Goal: Transaction & Acquisition: Purchase product/service

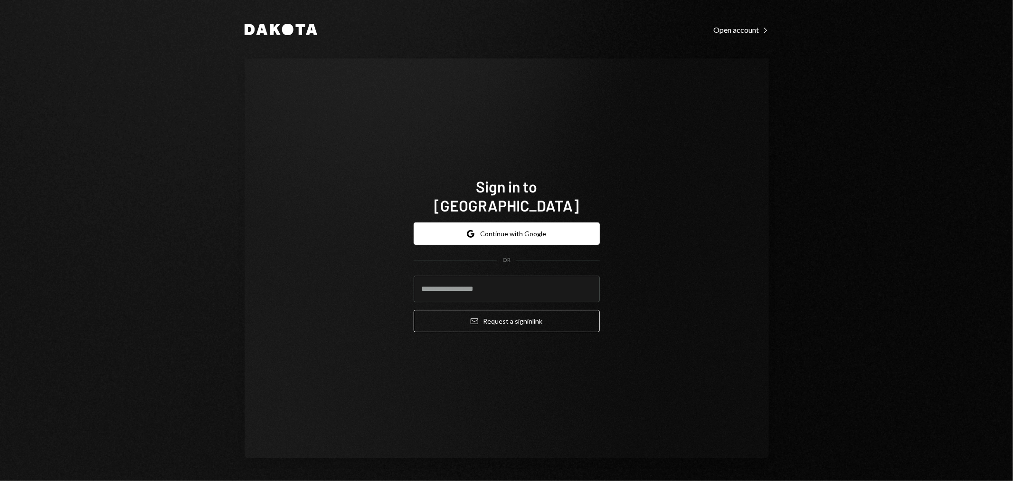
click at [505, 56] on div "Dakota Open account Right Caret Sign in to [GEOGRAPHIC_DATA] Google Continue wi…" at bounding box center [507, 240] width 570 height 481
drag, startPoint x: 854, startPoint y: 297, endPoint x: 653, endPoint y: 274, distance: 202.3
click at [853, 292] on div "Dakota Open account Right Caret Sign in to [GEOGRAPHIC_DATA] Google Continue wi…" at bounding box center [506, 240] width 1013 height 481
click at [570, 225] on button "Google Continue with Google" at bounding box center [507, 233] width 186 height 22
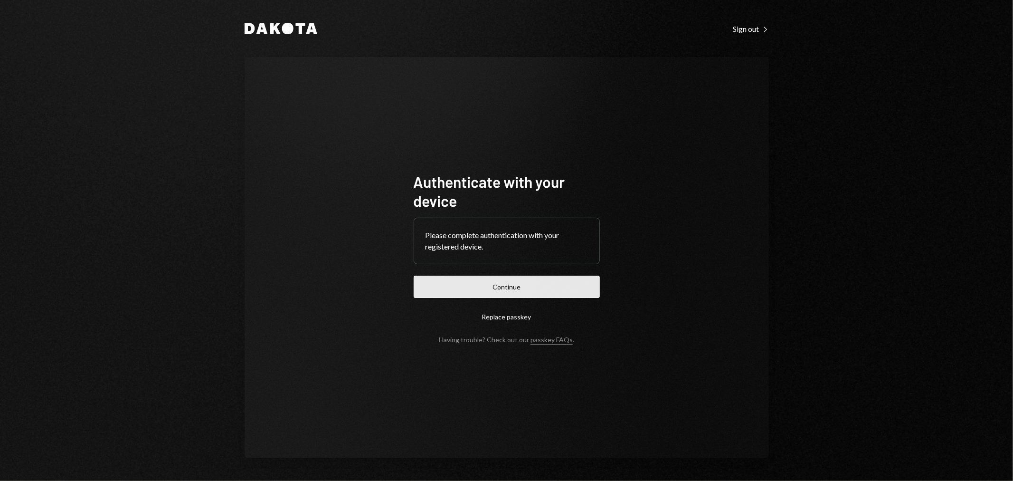
click at [524, 285] on button "Continue" at bounding box center [507, 286] width 186 height 22
click at [487, 287] on button "Continue" at bounding box center [507, 286] width 186 height 22
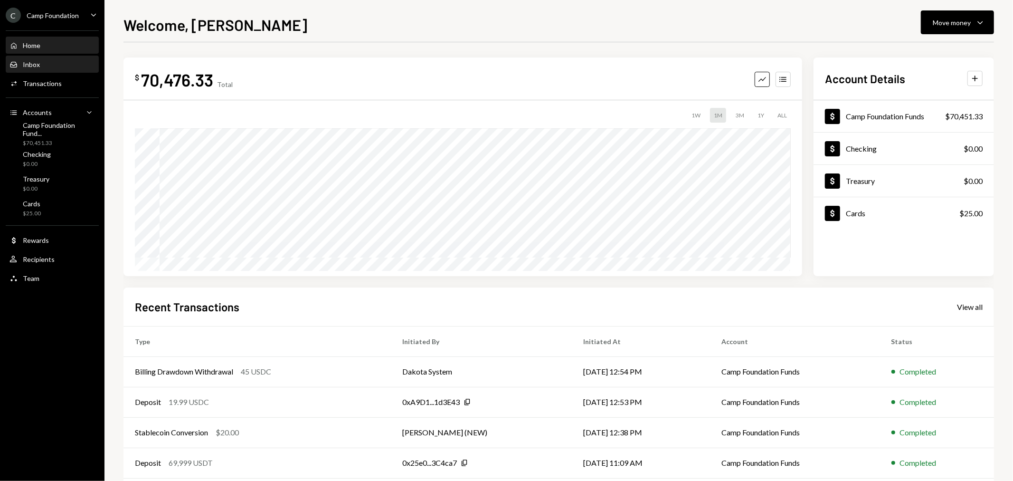
click at [41, 66] on div "Inbox Inbox" at bounding box center [51, 64] width 85 height 9
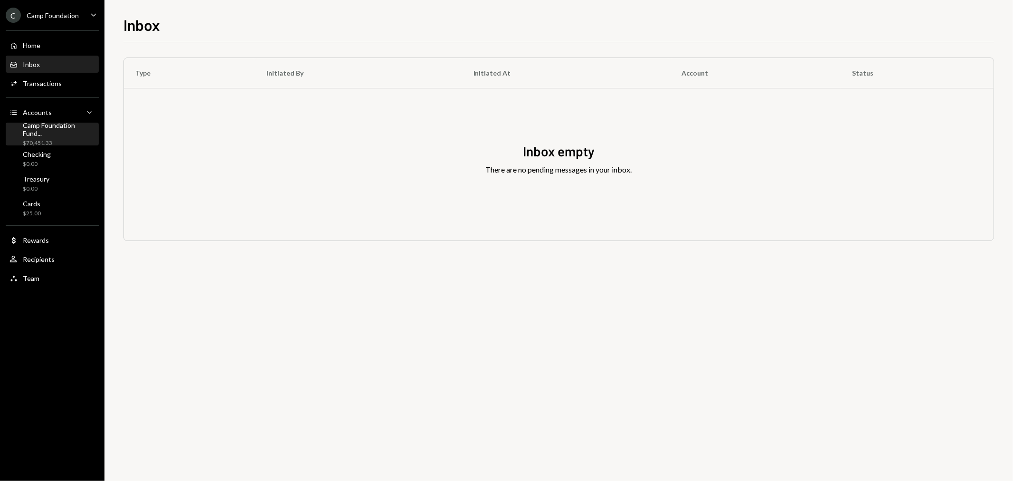
click at [39, 133] on div "Camp Foundation Fund... $70,451.33" at bounding box center [59, 134] width 72 height 26
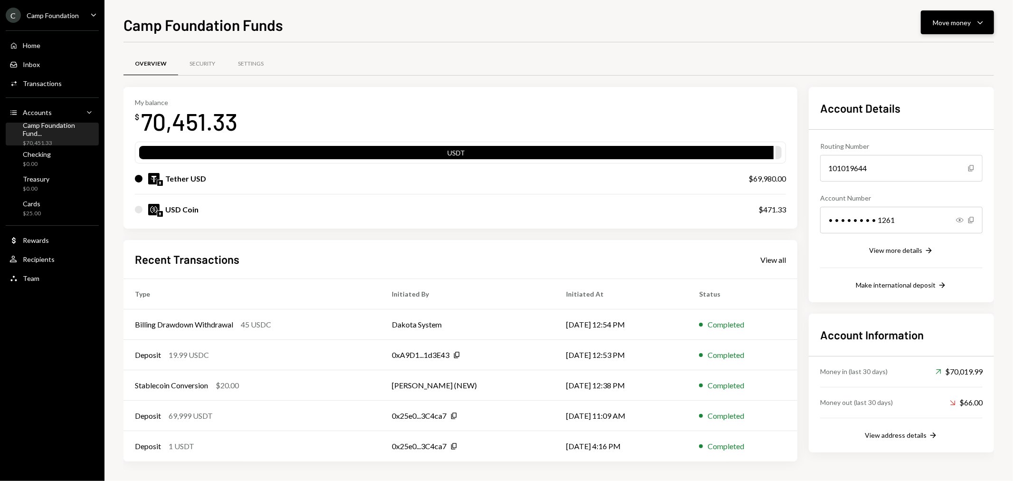
click at [977, 23] on icon "Caret Down" at bounding box center [980, 22] width 11 height 11
click at [157, 353] on div "Deposit" at bounding box center [148, 354] width 26 height 11
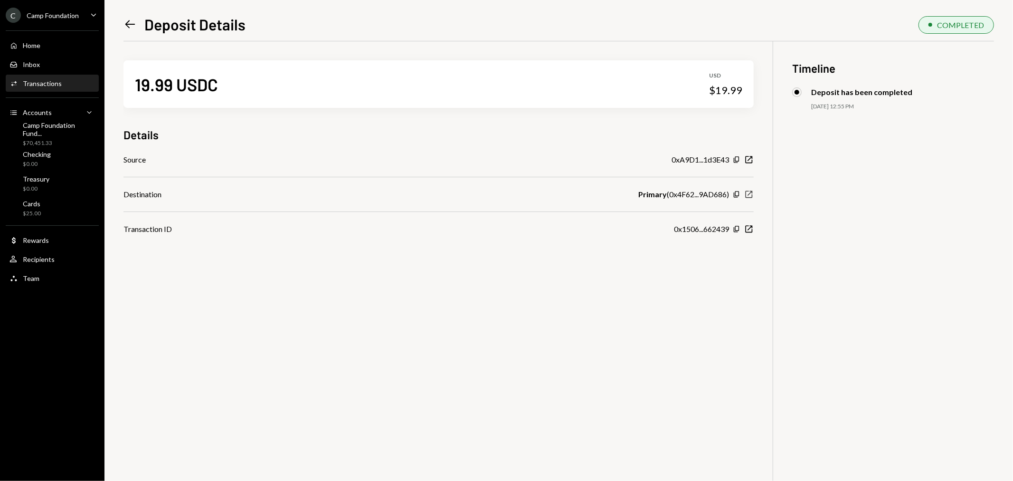
click at [748, 195] on icon "button" at bounding box center [749, 194] width 7 height 7
click at [60, 131] on div "Camp Foundation Fund..." at bounding box center [59, 129] width 72 height 16
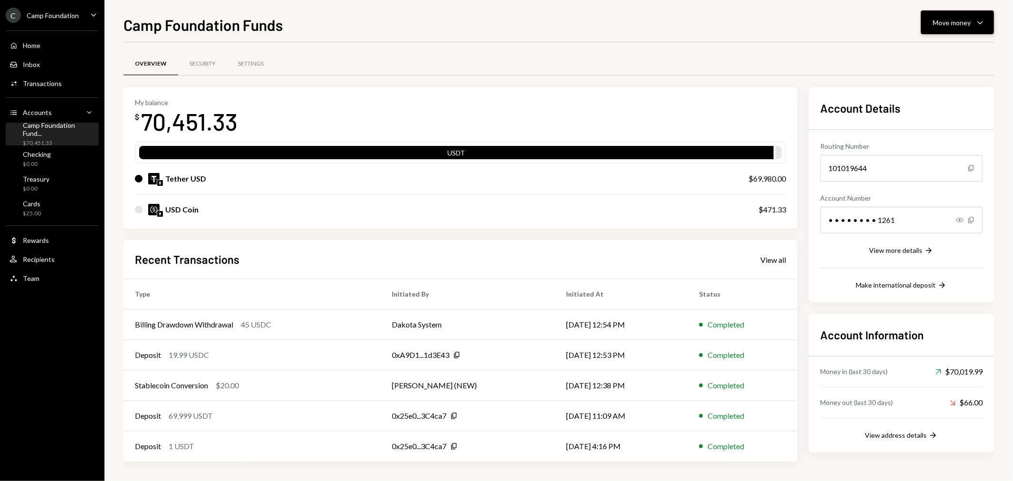
click at [947, 22] on div "Move money" at bounding box center [952, 23] width 38 height 10
click at [937, 117] on div "Swap Swap stablecoins" at bounding box center [943, 123] width 95 height 21
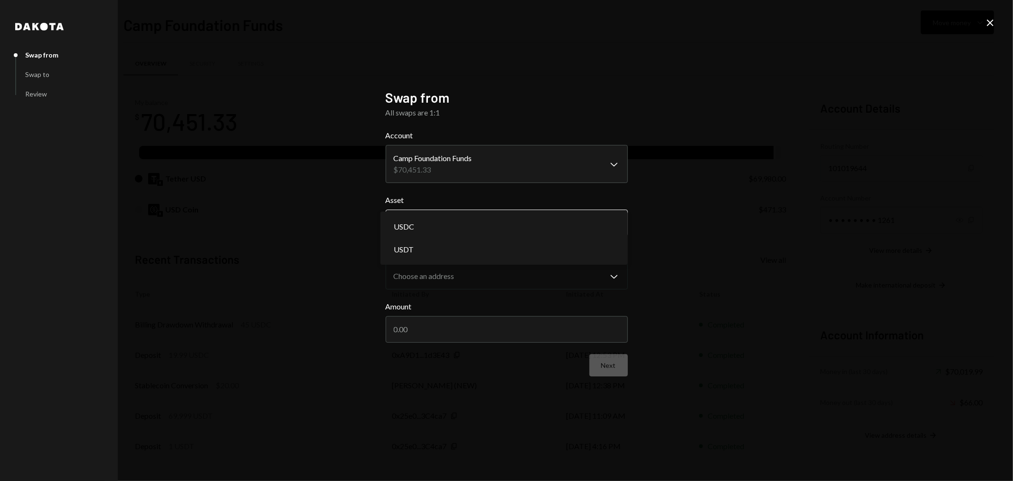
click at [478, 227] on body "C Camp Foundation Caret Down Home Home Inbox Inbox Activities Transactions Acco…" at bounding box center [506, 240] width 1013 height 481
select select "****"
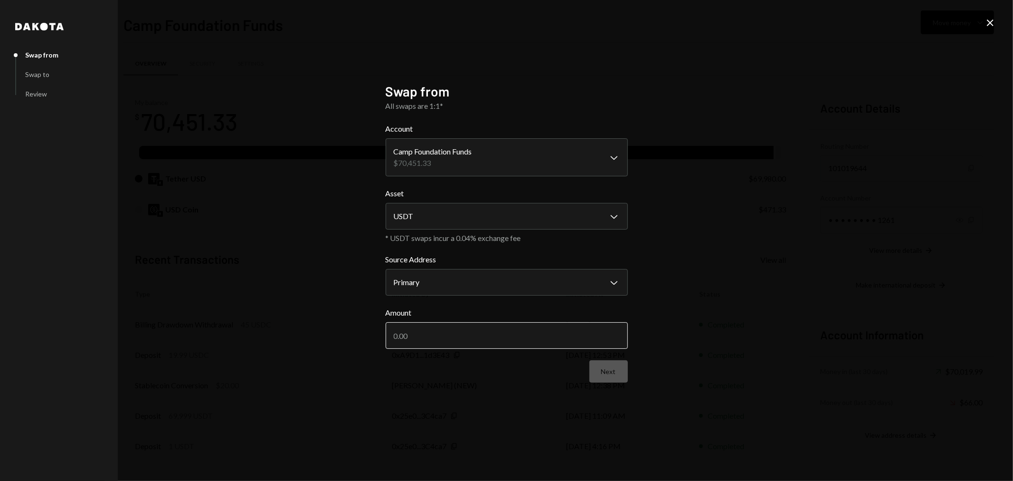
click at [442, 340] on input "Amount" at bounding box center [507, 335] width 242 height 27
click at [990, 21] on icon "Close" at bounding box center [989, 22] width 11 height 11
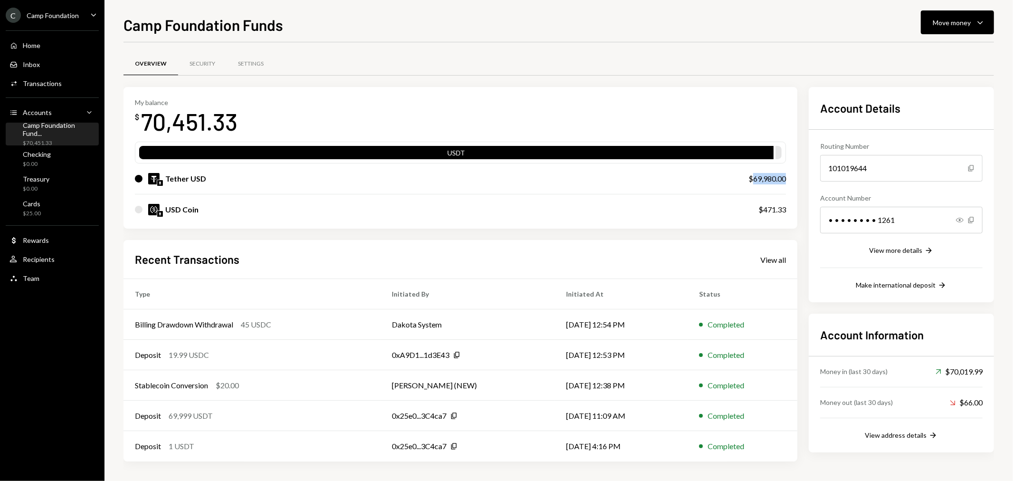
drag, startPoint x: 786, startPoint y: 179, endPoint x: 751, endPoint y: 179, distance: 35.6
click at [751, 179] on div "My balance $ 70,451.33 USDT Tether USD $69,980.00 USD Coin $471.33" at bounding box center [460, 158] width 674 height 142
copy div "69,980.00"
click at [952, 22] on div "Move money" at bounding box center [952, 23] width 38 height 10
click at [928, 119] on div "Swap stablecoins" at bounding box center [950, 123] width 69 height 10
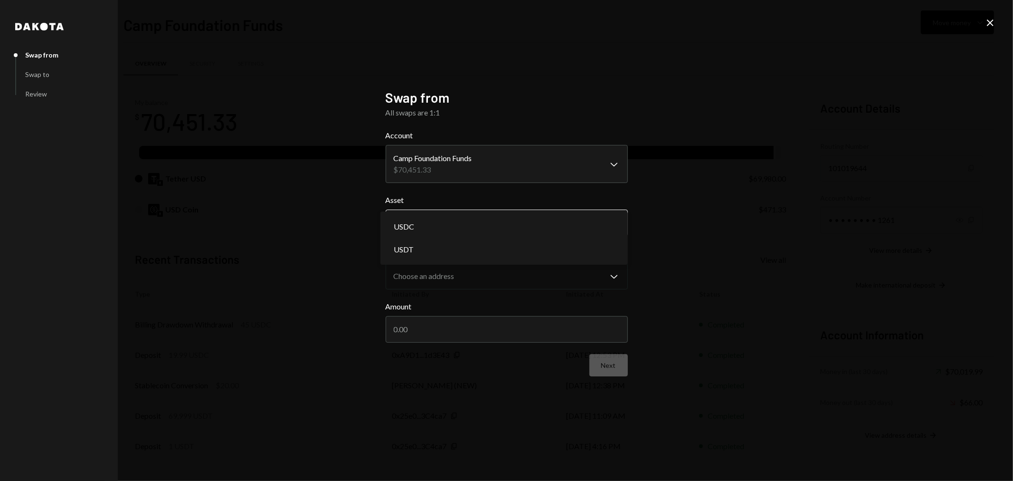
click at [478, 222] on body "C Camp Foundation Caret Down Home Home Inbox Inbox Activities Transactions Acco…" at bounding box center [506, 240] width 1013 height 481
select select "****"
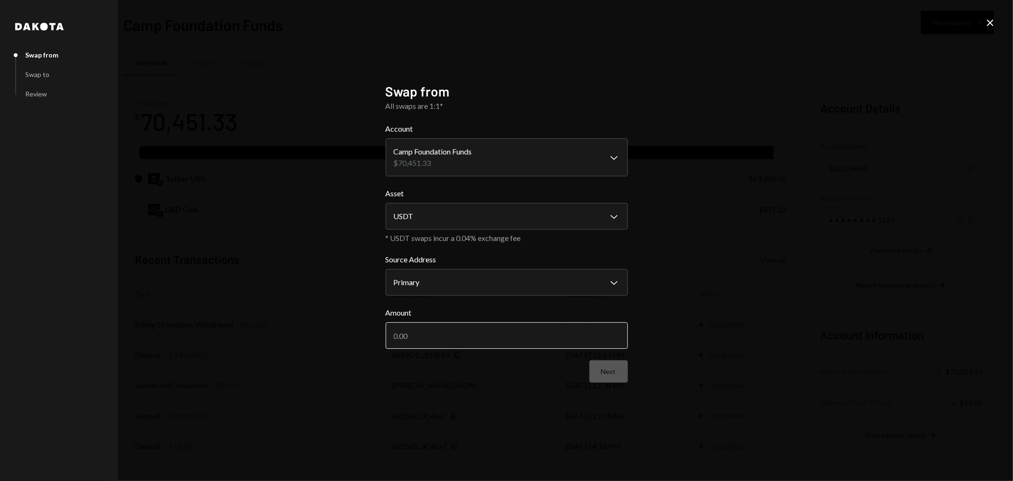
click at [450, 339] on input "Amount" at bounding box center [507, 335] width 242 height 27
paste input "69980.00"
type input "69980.00"
click at [611, 375] on button "Next" at bounding box center [608, 371] width 38 height 22
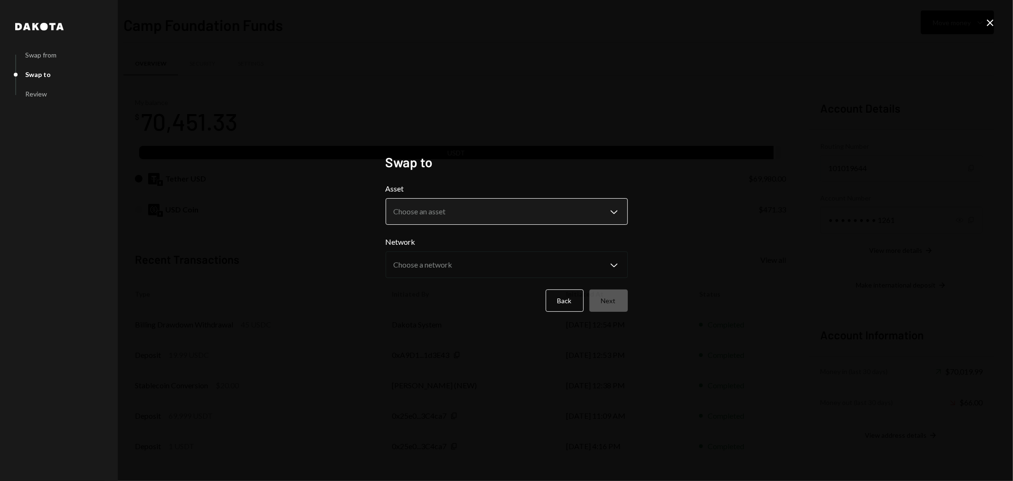
click at [450, 209] on body "C Camp Foundation Caret Down Home Home Inbox Inbox Activities Transactions Acco…" at bounding box center [506, 240] width 1013 height 481
select select "****"
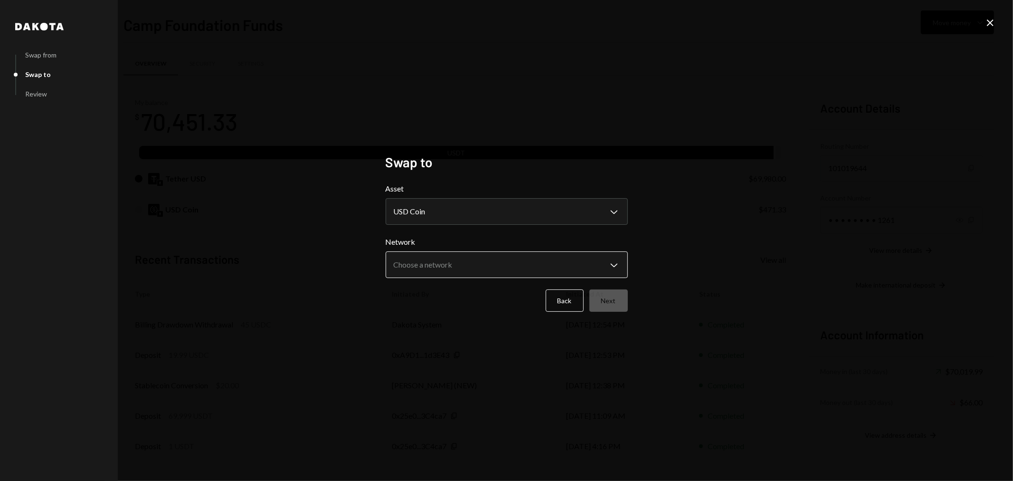
click at [425, 265] on body "C Camp Foundation Caret Down Home Home Inbox Inbox Activities Transactions Acco…" at bounding box center [506, 240] width 1013 height 481
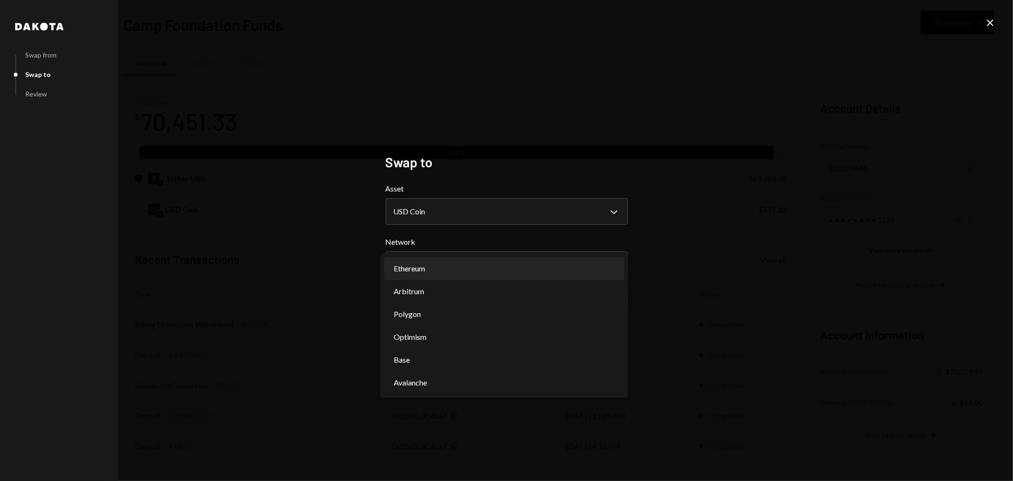
select select "**********"
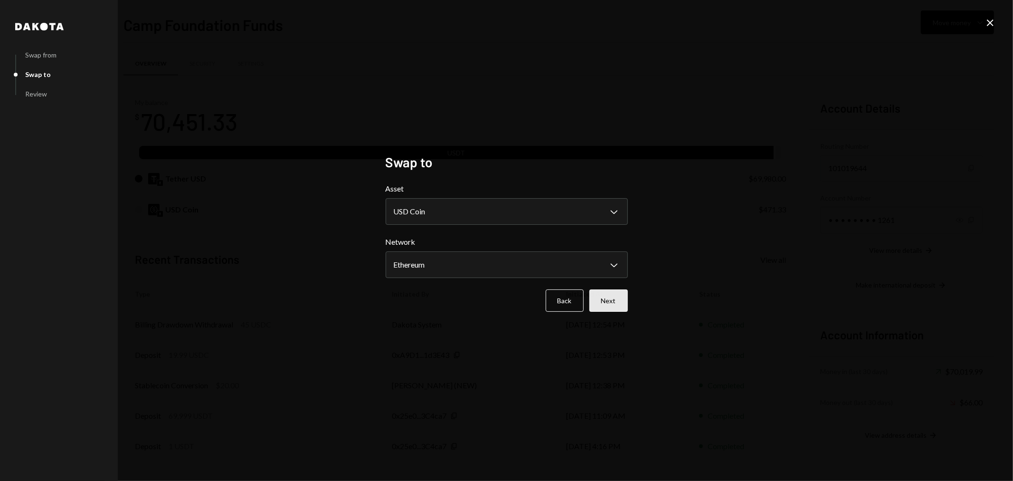
click at [615, 295] on button "Next" at bounding box center [608, 300] width 38 height 22
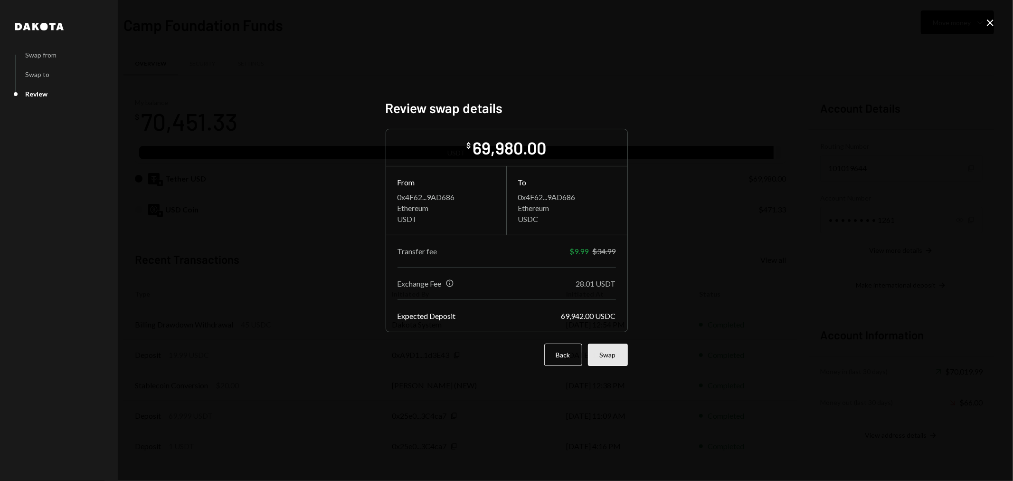
click at [608, 354] on button "Swap" at bounding box center [608, 354] width 40 height 22
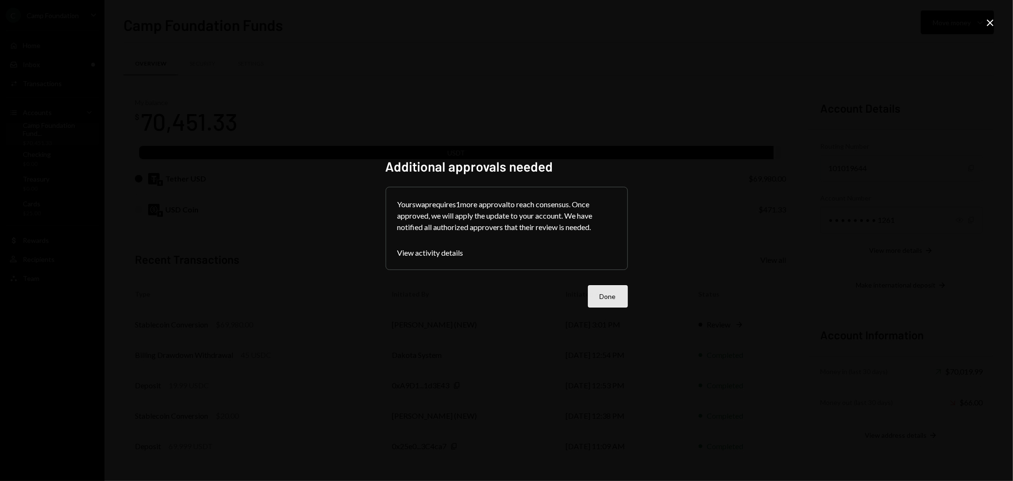
click at [618, 291] on button "Done" at bounding box center [608, 296] width 40 height 22
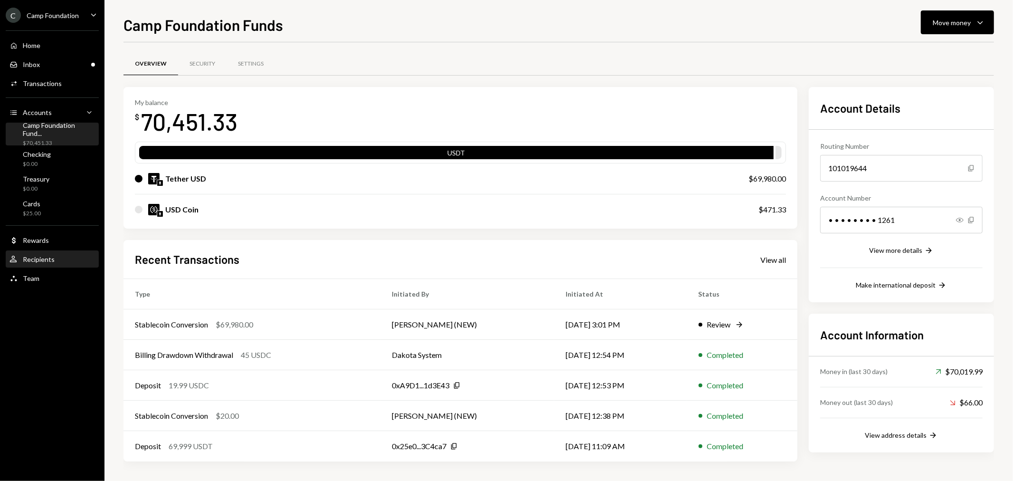
click at [39, 258] on div "Recipients" at bounding box center [39, 259] width 32 height 8
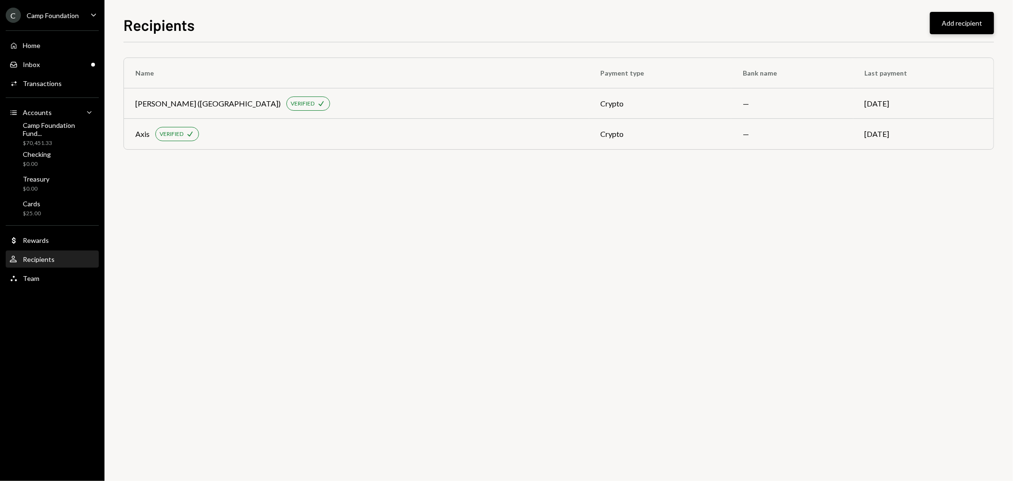
click at [957, 25] on button "Add recipient" at bounding box center [962, 23] width 64 height 22
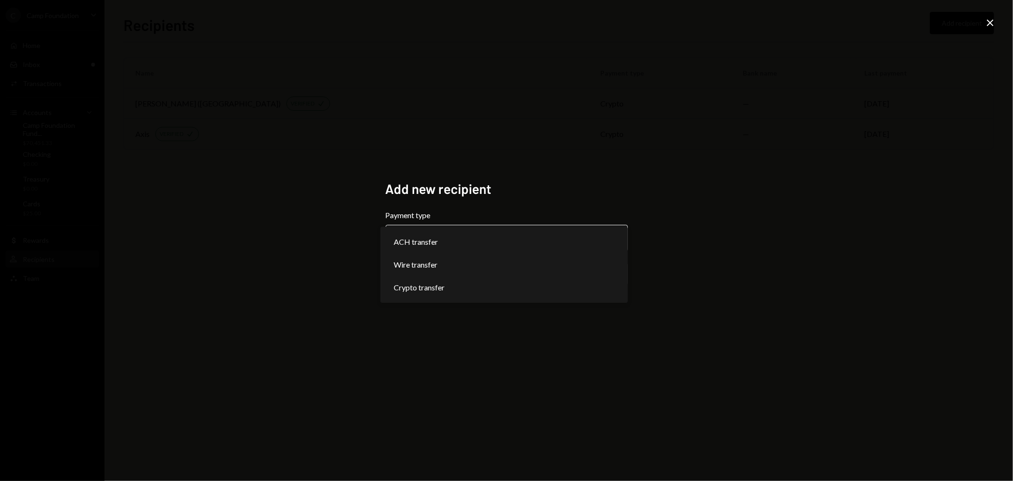
click at [514, 245] on body "**********" at bounding box center [506, 240] width 1013 height 481
select select "******"
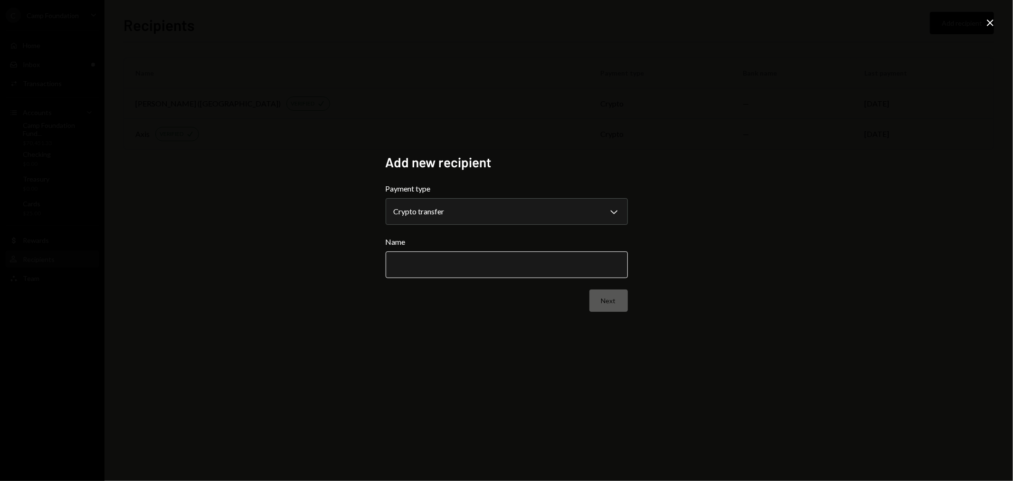
click at [485, 262] on input "Name" at bounding box center [507, 264] width 242 height 27
type input "**********"
click at [621, 303] on button "Next" at bounding box center [608, 300] width 38 height 22
click at [506, 205] on body "C Camp Foundation Caret Down Home Home Inbox Inbox Activities Transactions Acco…" at bounding box center [506, 240] width 1013 height 481
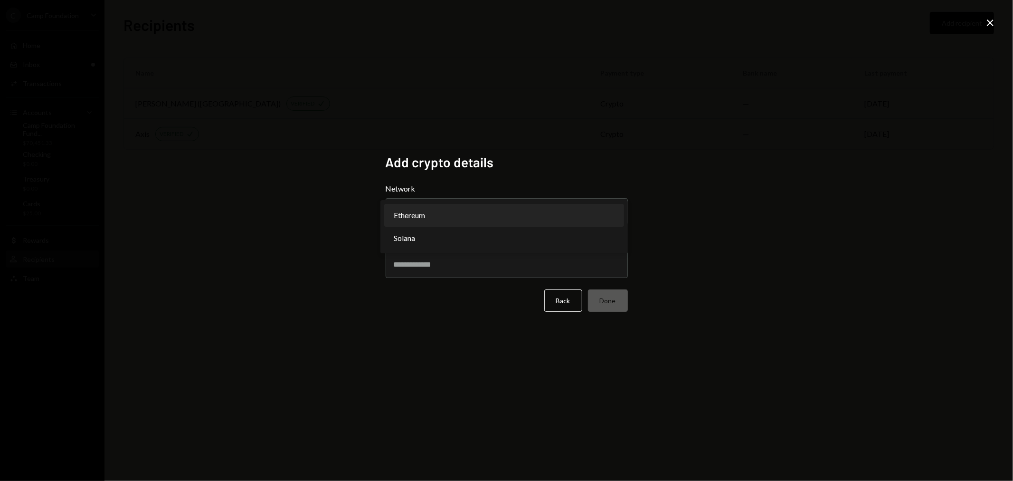
select select "**********"
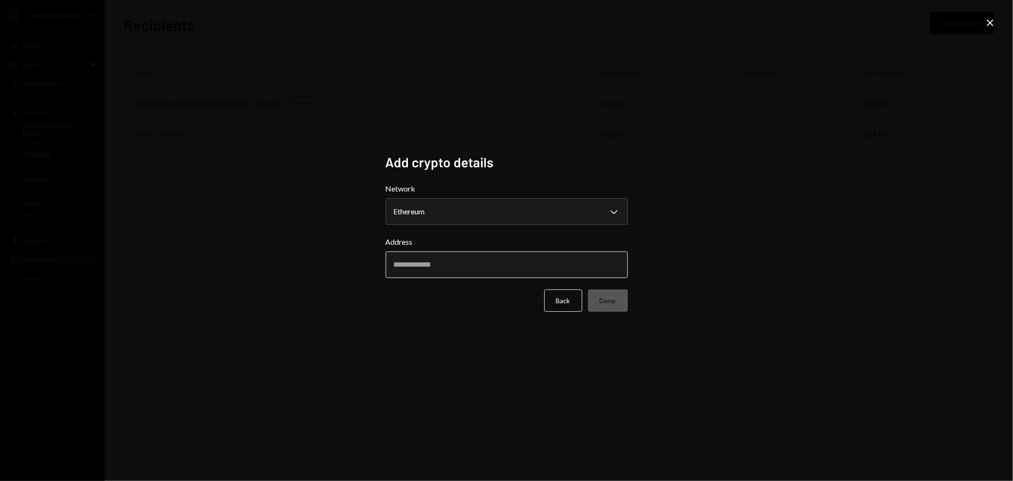
click at [458, 264] on input "Address" at bounding box center [507, 264] width 242 height 27
click at [440, 259] on input "Address" at bounding box center [507, 264] width 242 height 27
paste input "**********"
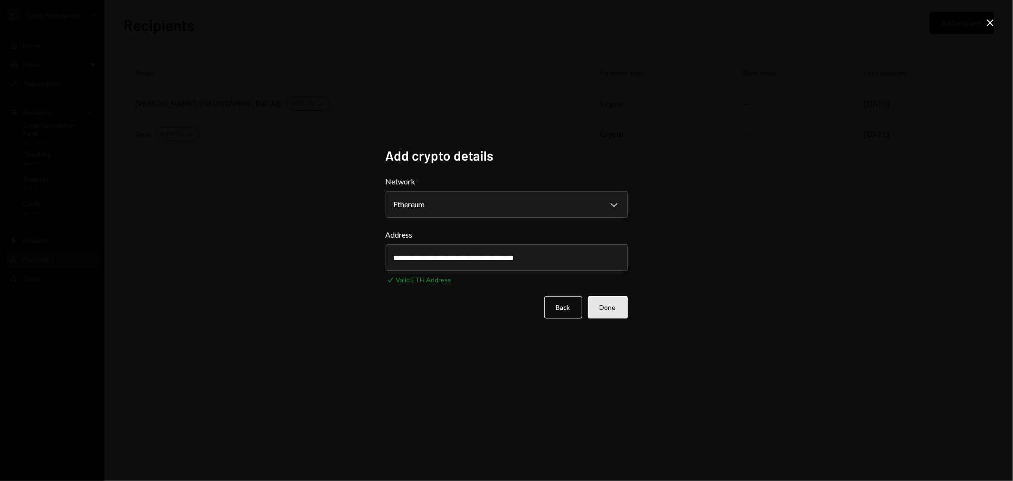
type input "**********"
click at [608, 312] on button "Done" at bounding box center [608, 307] width 40 height 22
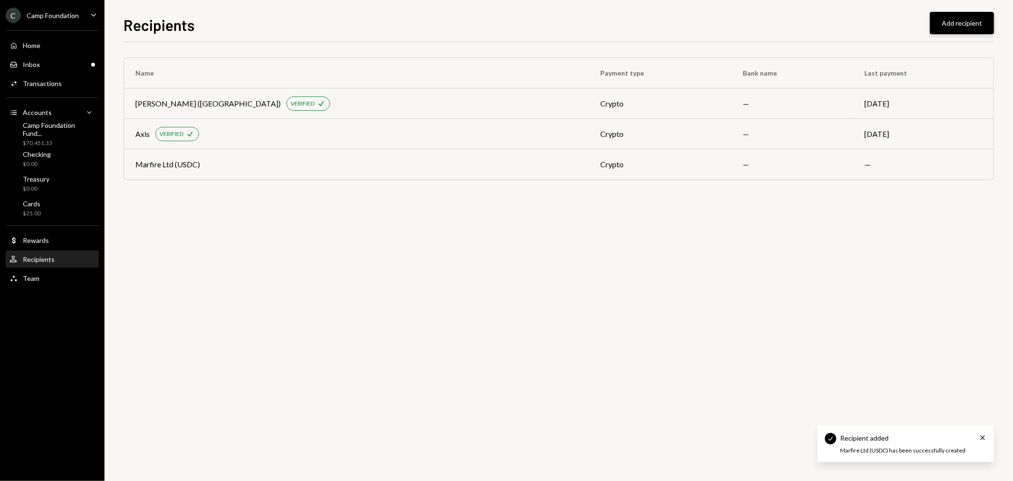
click at [970, 18] on button "Add recipient" at bounding box center [962, 23] width 64 height 22
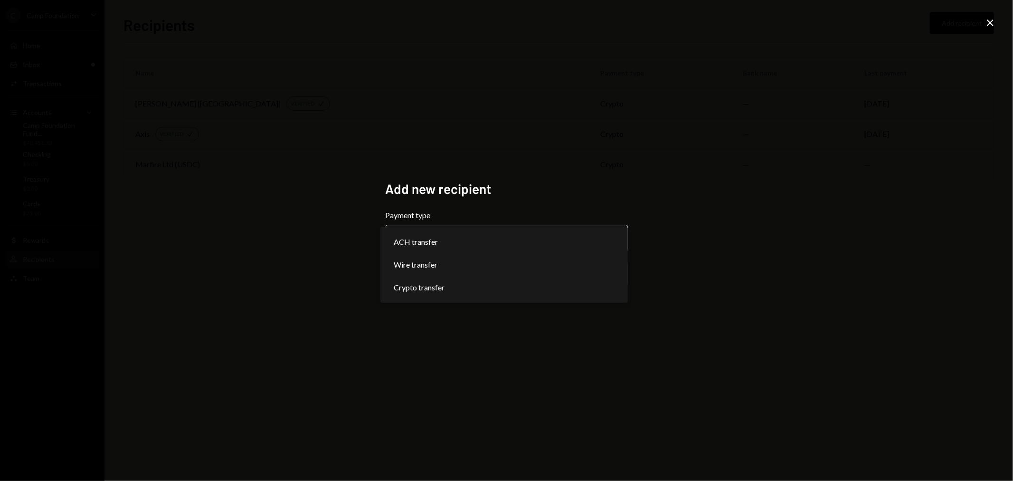
click at [439, 237] on body "**********" at bounding box center [506, 240] width 1013 height 481
select select "******"
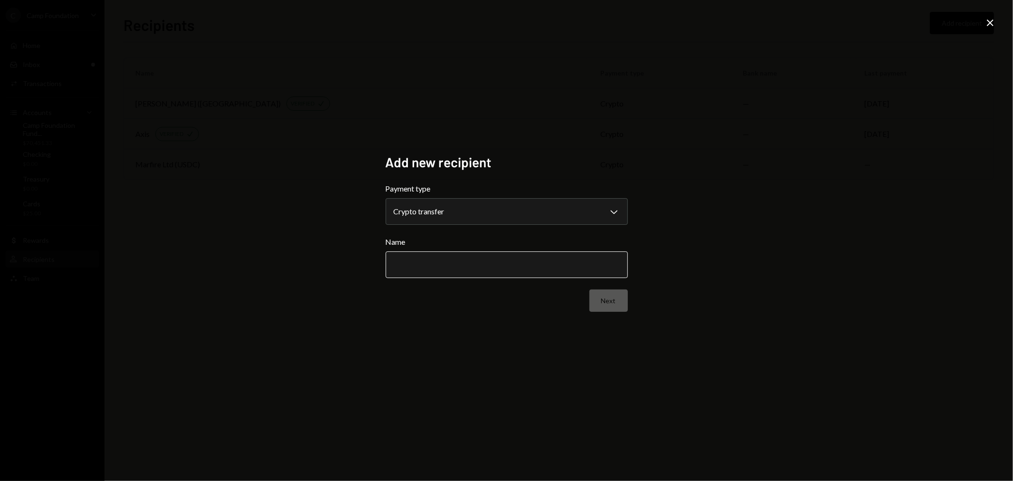
click at [448, 258] on input "Name" at bounding box center [507, 264] width 242 height 27
type input "**********"
click at [625, 301] on button "Next" at bounding box center [608, 300] width 38 height 22
click at [552, 227] on form "Network Choose a network Chevron Down ******** ****** Address Back Done" at bounding box center [507, 247] width 242 height 129
click at [553, 221] on body "C Camp Foundation Caret Down Home Home Inbox Inbox Activities Transactions Acco…" at bounding box center [506, 240] width 1013 height 481
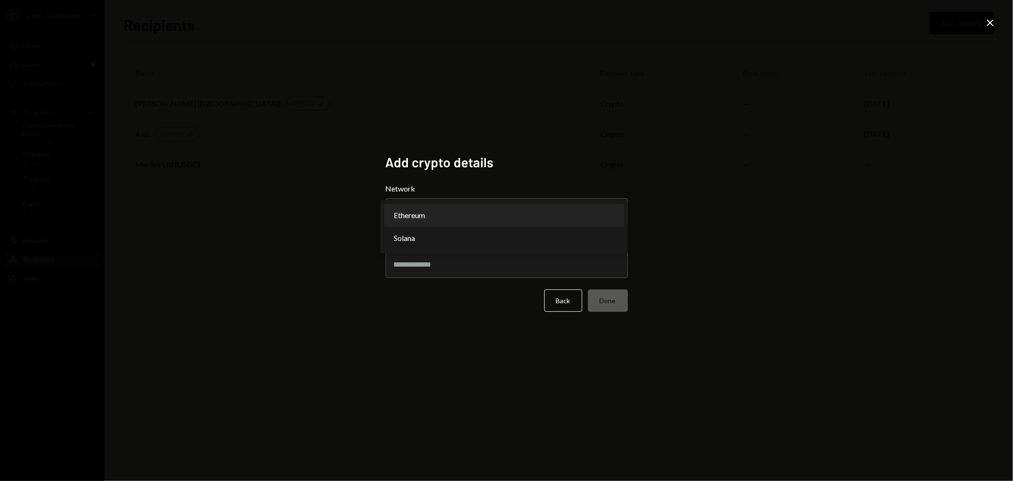
select select "**********"
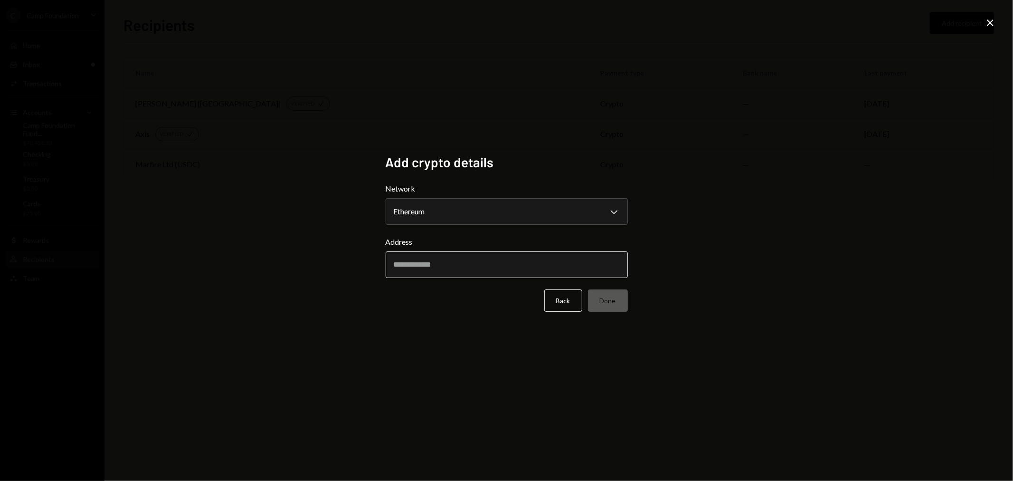
click at [462, 259] on input "Address" at bounding box center [507, 264] width 242 height 27
paste input "**********"
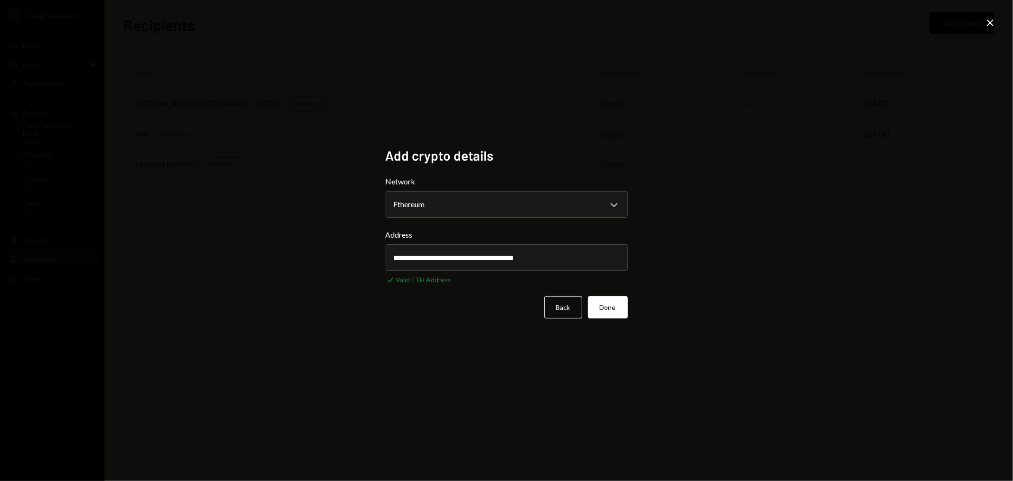
type input "**********"
click at [487, 366] on div "**********" at bounding box center [506, 240] width 1013 height 481
click at [611, 312] on button "Done" at bounding box center [608, 307] width 40 height 22
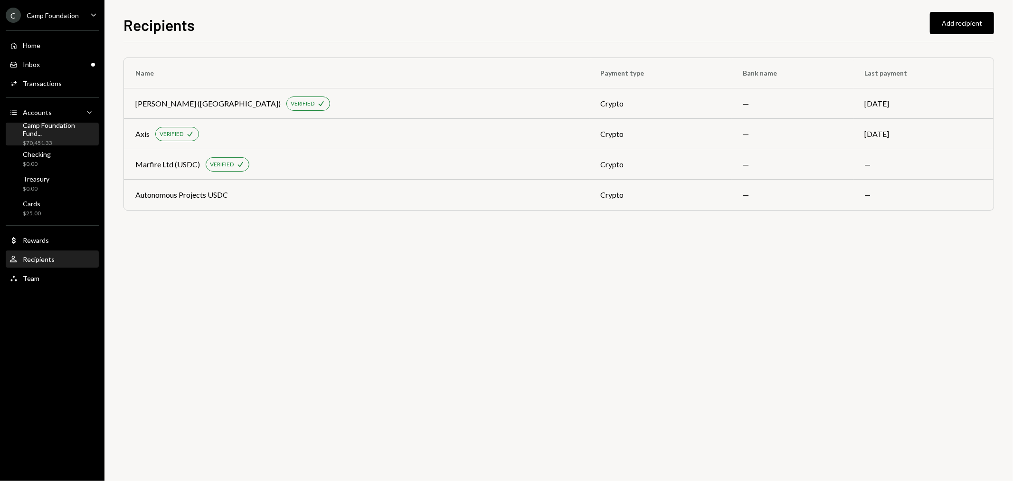
click at [55, 128] on div "Camp Foundation Fund..." at bounding box center [59, 129] width 72 height 16
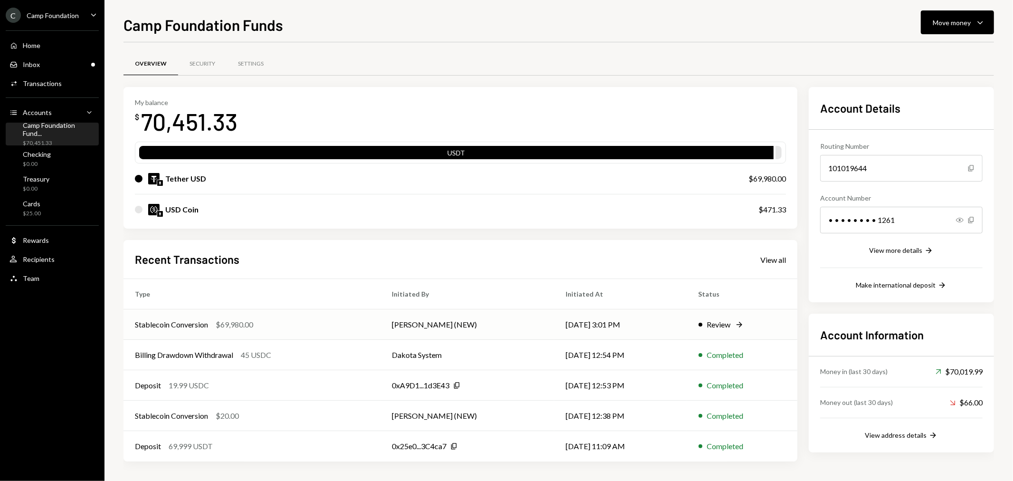
click at [211, 323] on div "Stablecoin Conversion $69,980.00" at bounding box center [252, 324] width 234 height 11
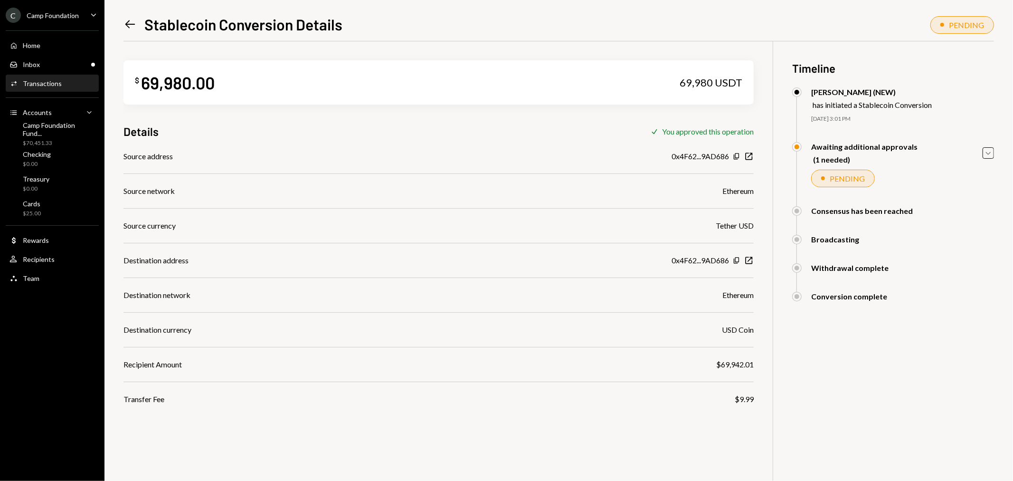
click at [123, 22] on div "Left Arrow Stablecoin Conversion Details PENDING $ 69,980.00 69,980 USDT Detail…" at bounding box center [558, 240] width 909 height 481
click at [122, 19] on div "Left Arrow Stablecoin Conversion Details PENDING $ 69,980.00 69,980 USDT Detail…" at bounding box center [558, 240] width 909 height 481
click at [132, 24] on icon at bounding box center [130, 24] width 10 height 8
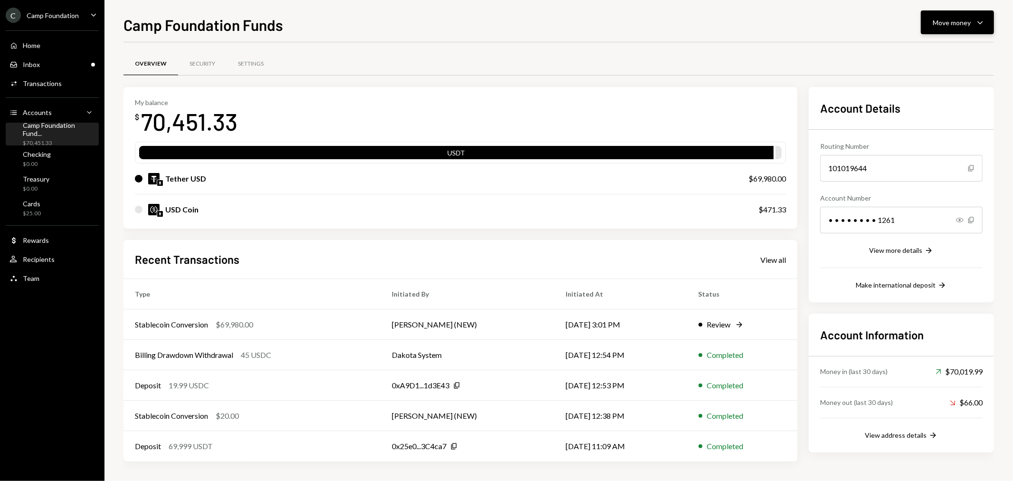
click at [977, 18] on icon "Caret Down" at bounding box center [980, 22] width 11 height 11
click at [939, 50] on div "Send" at bounding box center [950, 51] width 69 height 10
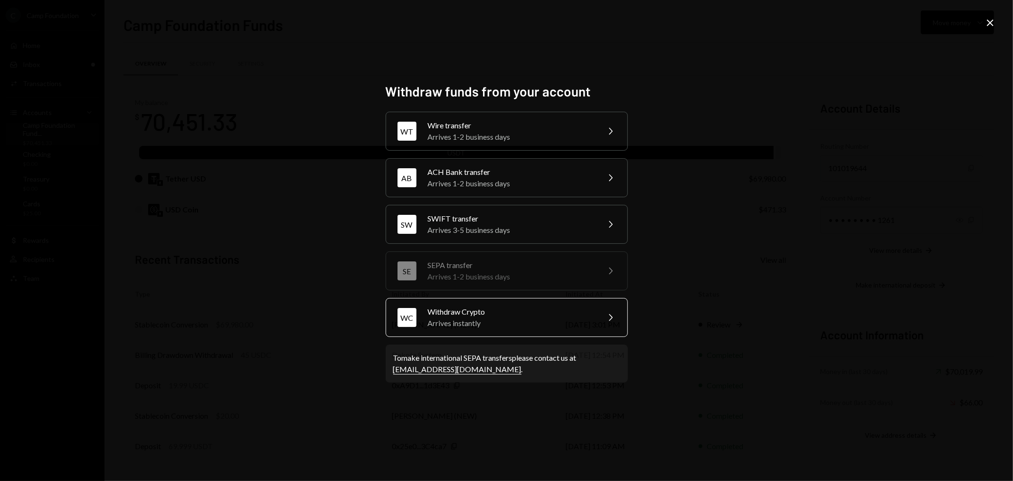
click at [515, 323] on div "Arrives instantly" at bounding box center [510, 322] width 165 height 11
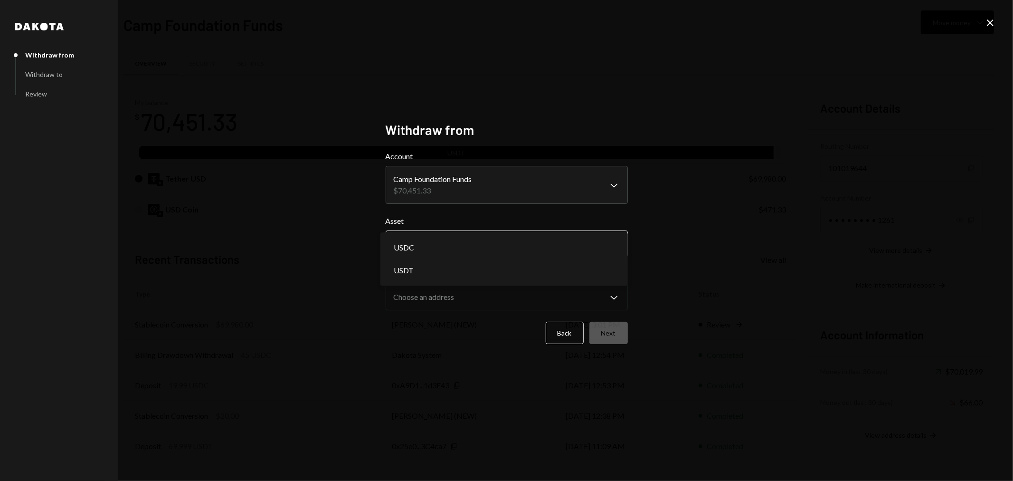
click at [472, 241] on body "C Camp Foundation Caret Down Home Home Inbox Inbox Activities Transactions Acco…" at bounding box center [506, 240] width 1013 height 481
select select "****"
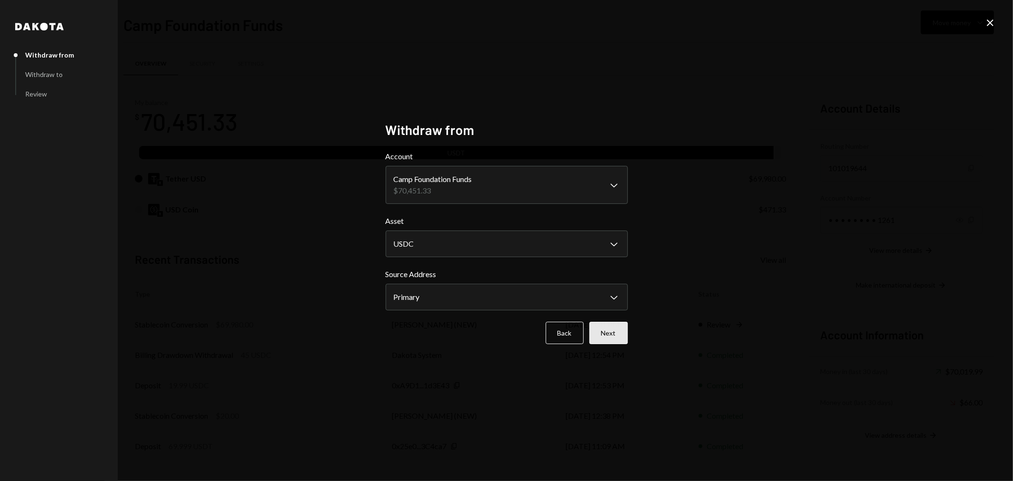
click at [619, 332] on button "Next" at bounding box center [608, 333] width 38 height 22
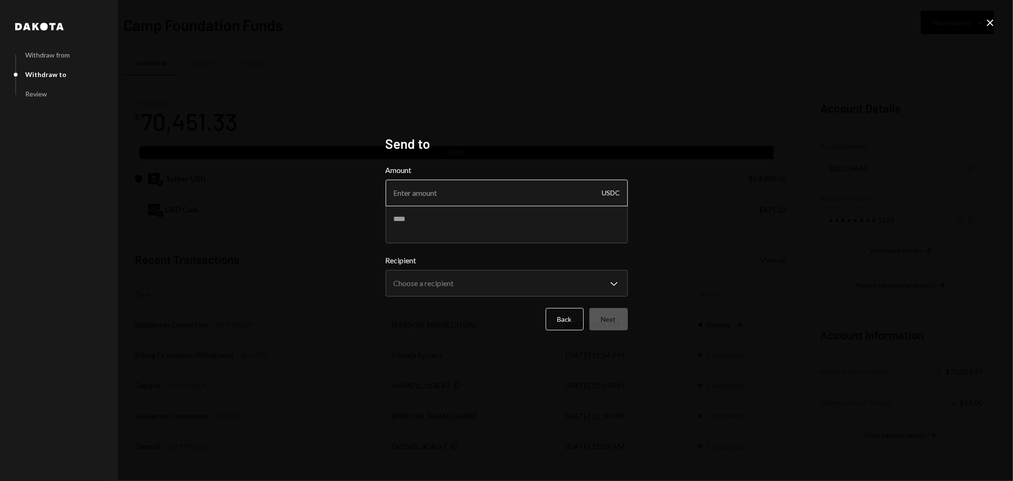
click at [442, 195] on input "Amount" at bounding box center [507, 193] width 242 height 27
type input "10"
click at [462, 215] on textarea at bounding box center [507, 224] width 242 height 38
type textarea "**********"
click at [532, 282] on body "C Camp Foundation Caret Down Home Home Inbox Inbox Activities Transactions Acco…" at bounding box center [506, 240] width 1013 height 481
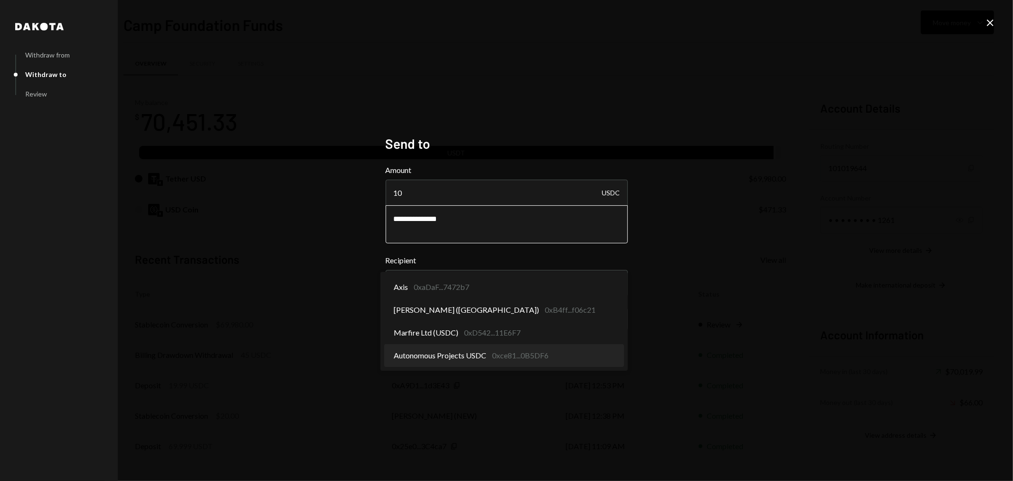
select select "**********"
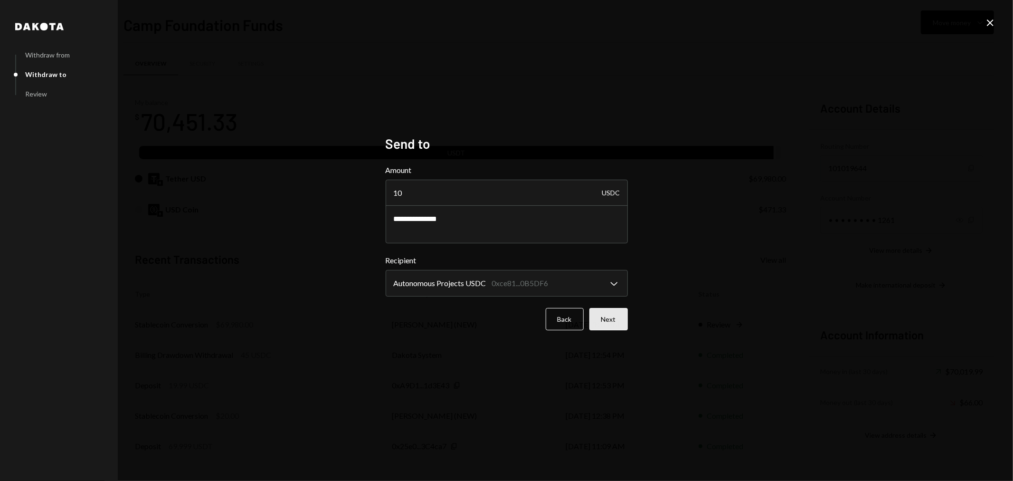
click at [608, 317] on button "Next" at bounding box center [608, 319] width 38 height 22
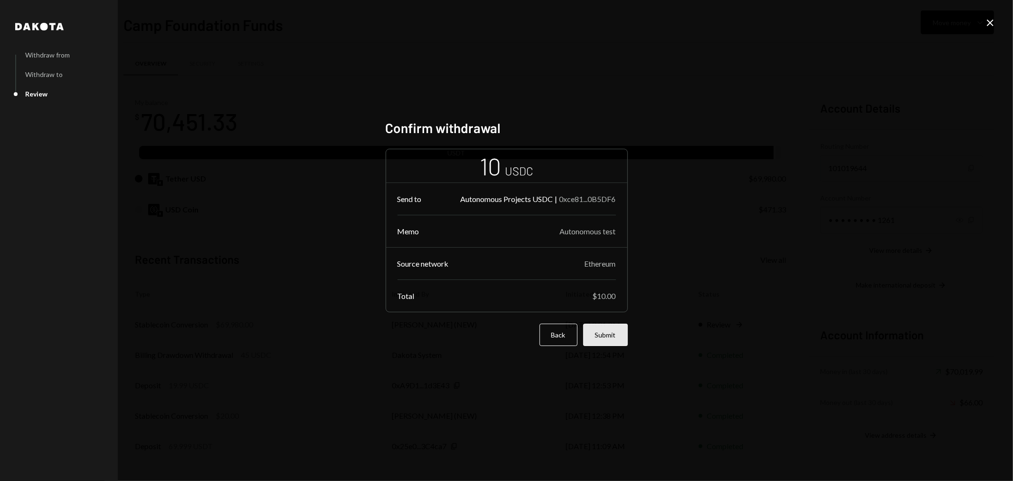
click at [612, 333] on button "Submit" at bounding box center [605, 334] width 45 height 22
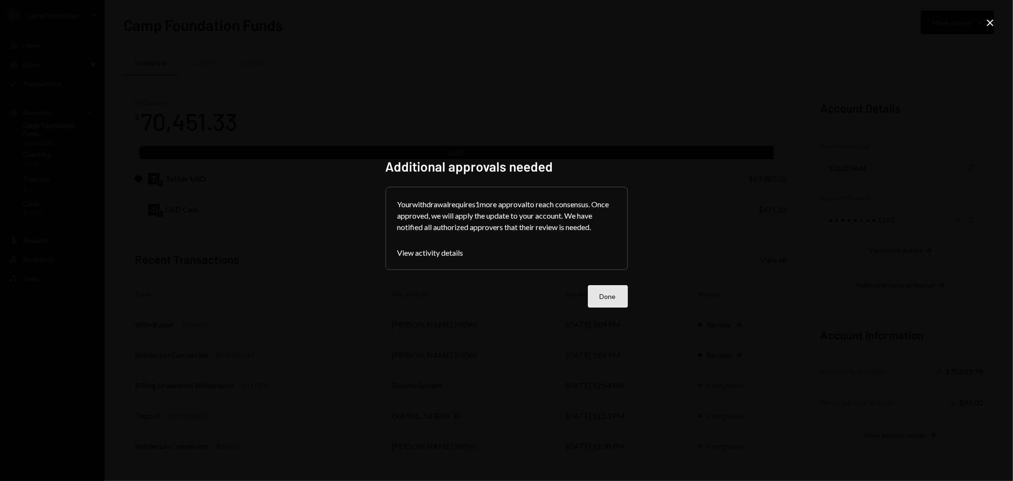
click at [616, 300] on button "Done" at bounding box center [608, 296] width 40 height 22
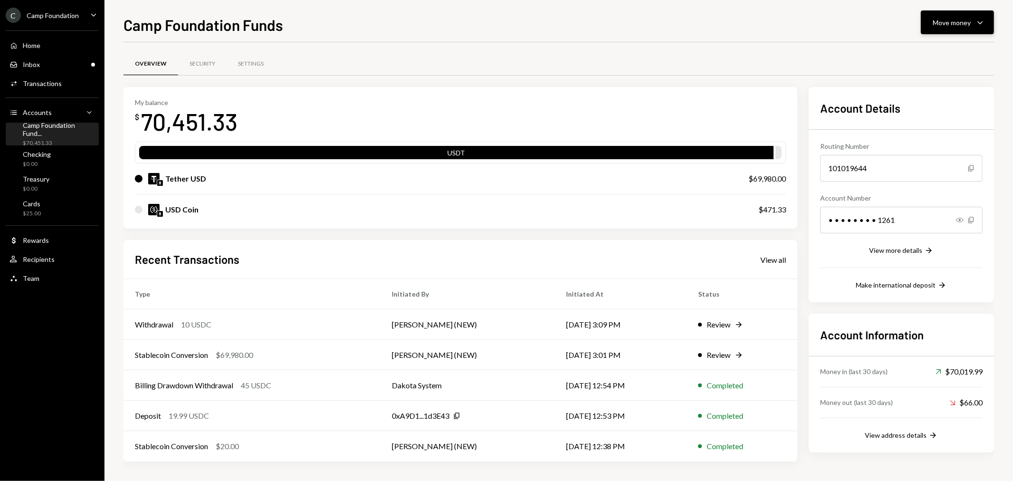
click at [947, 21] on div "Move money" at bounding box center [952, 23] width 38 height 10
click at [940, 50] on div "Send" at bounding box center [950, 51] width 69 height 10
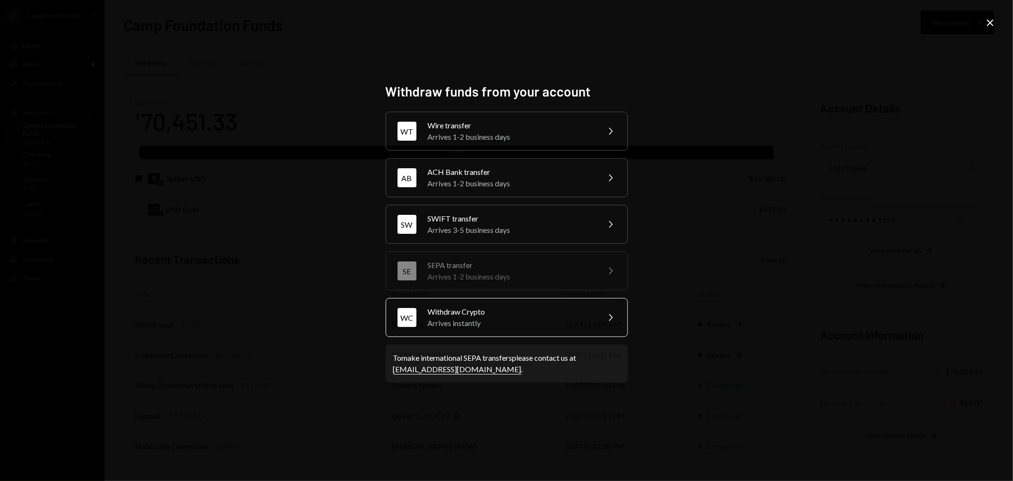
click at [494, 304] on div "WC Withdraw Crypto Arrives instantly Chevron Right" at bounding box center [507, 317] width 242 height 39
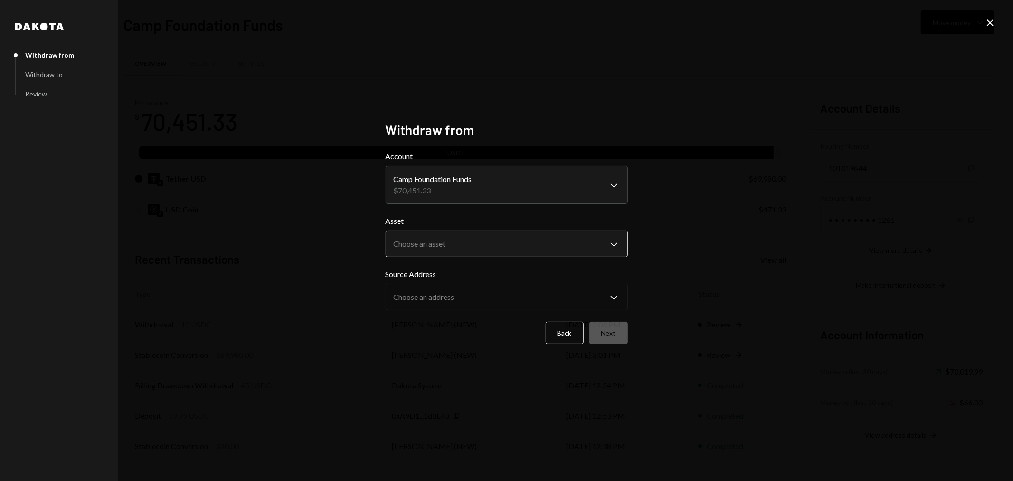
click at [469, 256] on body "C Camp Foundation Caret Down Home Home Inbox Inbox Activities Transactions Acco…" at bounding box center [506, 240] width 1013 height 481
select select "****"
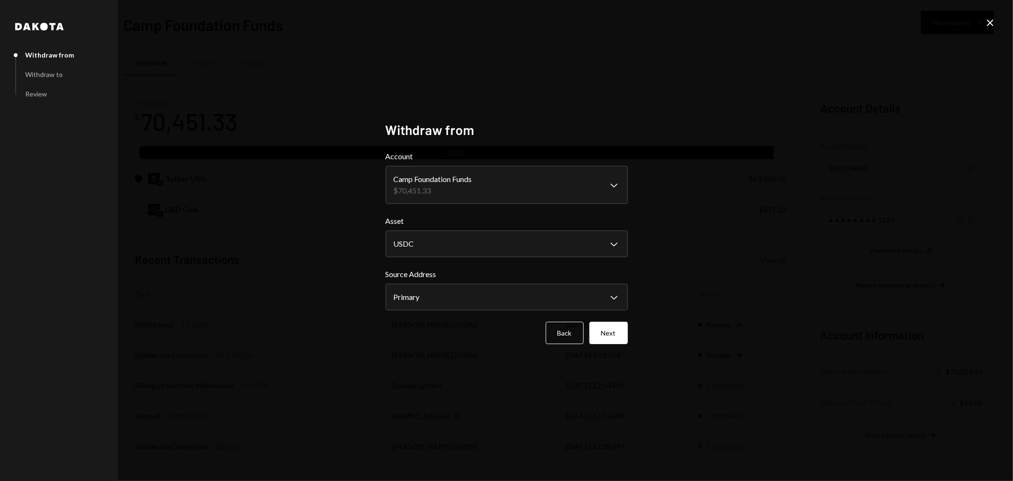
click at [629, 339] on div "**********" at bounding box center [506, 240] width 265 height 260
click at [621, 337] on button "Next" at bounding box center [608, 333] width 38 height 22
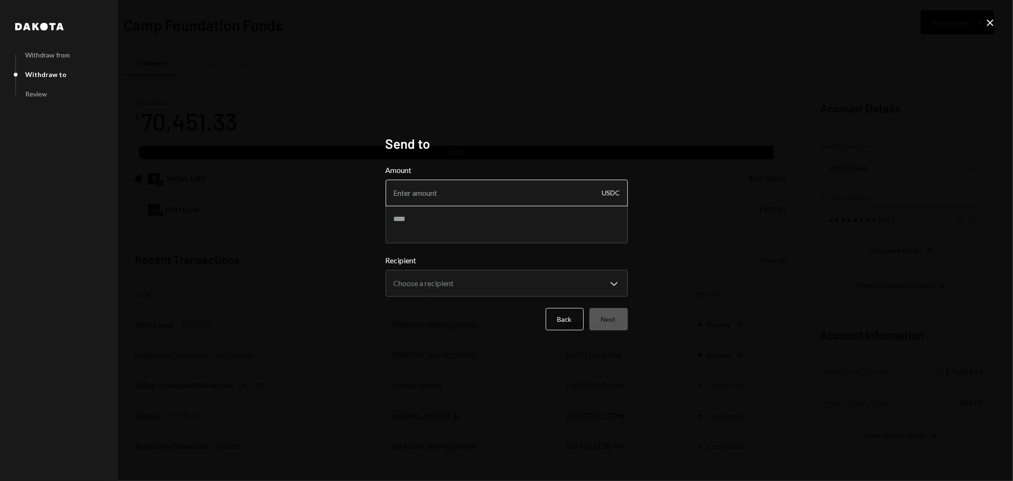
click at [517, 202] on input "Amount" at bounding box center [507, 193] width 242 height 27
type input "10"
click at [529, 208] on textarea at bounding box center [507, 224] width 242 height 38
type textarea "**********"
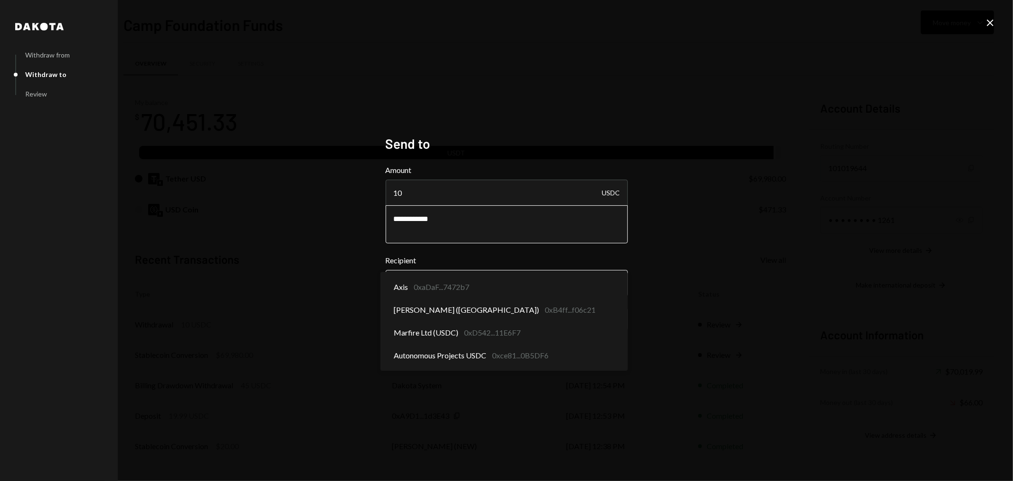
click at [575, 286] on body "C Camp Foundation Caret Down Home Home Inbox Inbox Activities Transactions Acco…" at bounding box center [506, 240] width 1013 height 481
select select "**********"
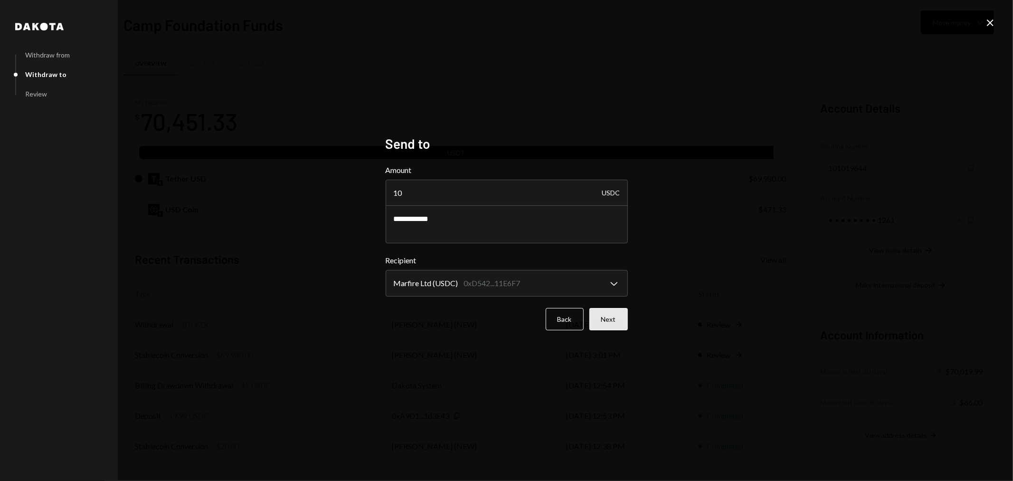
click at [619, 323] on button "Next" at bounding box center [608, 319] width 38 height 22
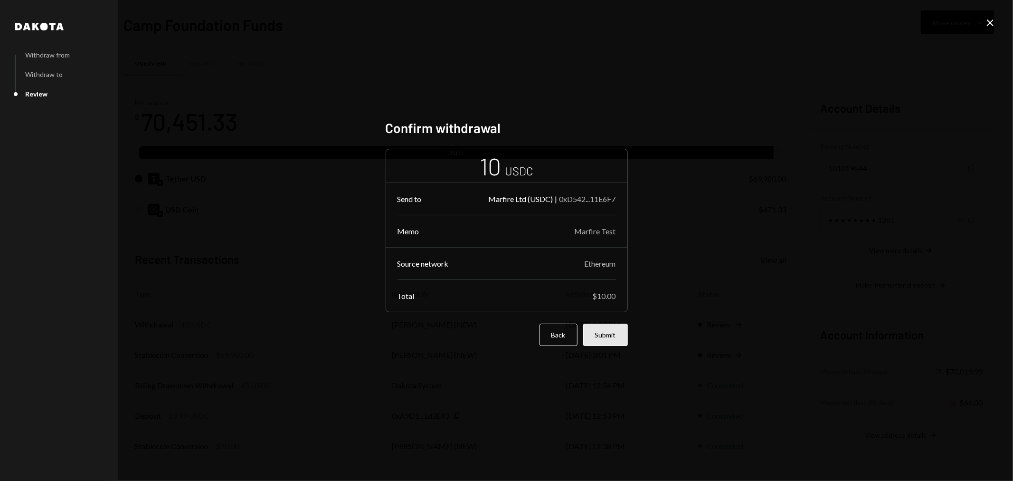
click at [609, 338] on button "Submit" at bounding box center [605, 334] width 45 height 22
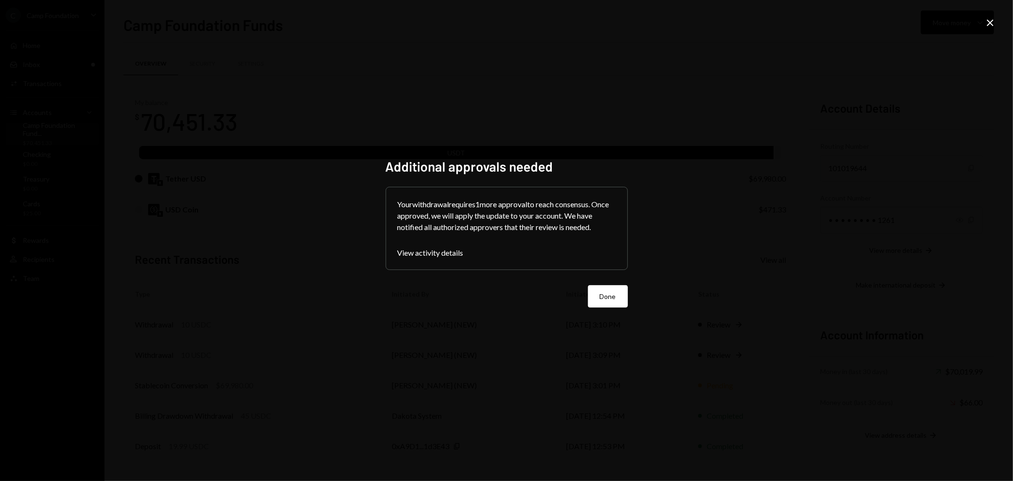
click at [602, 292] on button "Done" at bounding box center [608, 296] width 40 height 22
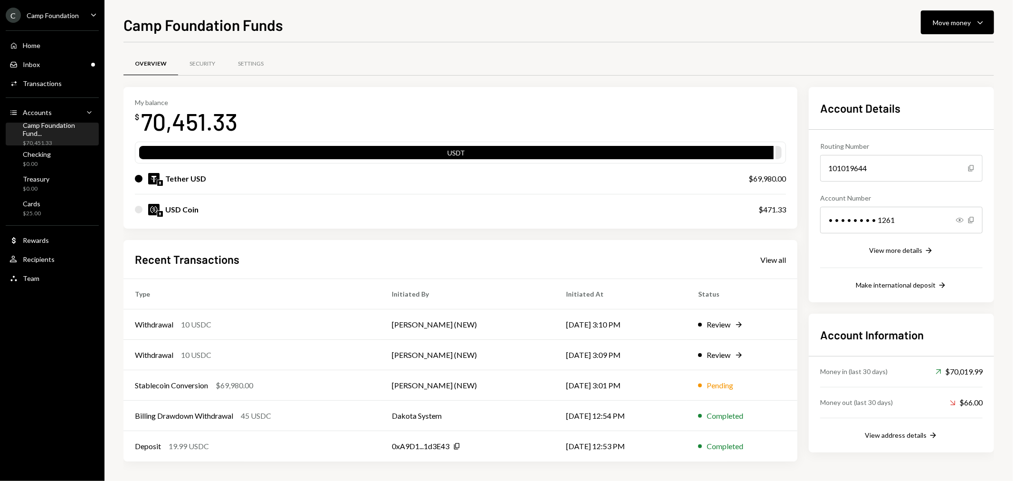
click at [478, 197] on div "USD Coin $471.33" at bounding box center [460, 209] width 651 height 30
click at [898, 410] on div "Money out (last 30 days) Down Right Arrow $66.00" at bounding box center [901, 402] width 162 height 30
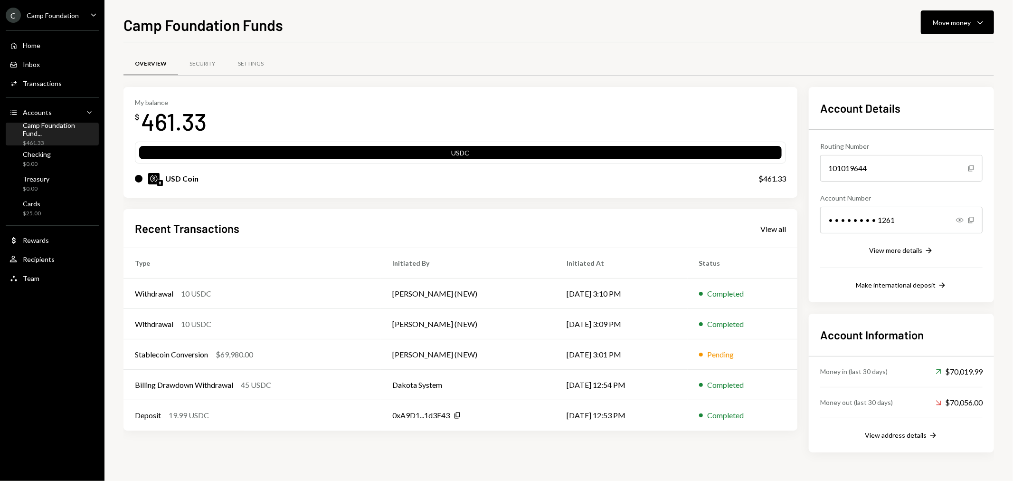
click at [44, 133] on div "Camp Foundation Fund... $461.33" at bounding box center [59, 134] width 72 height 26
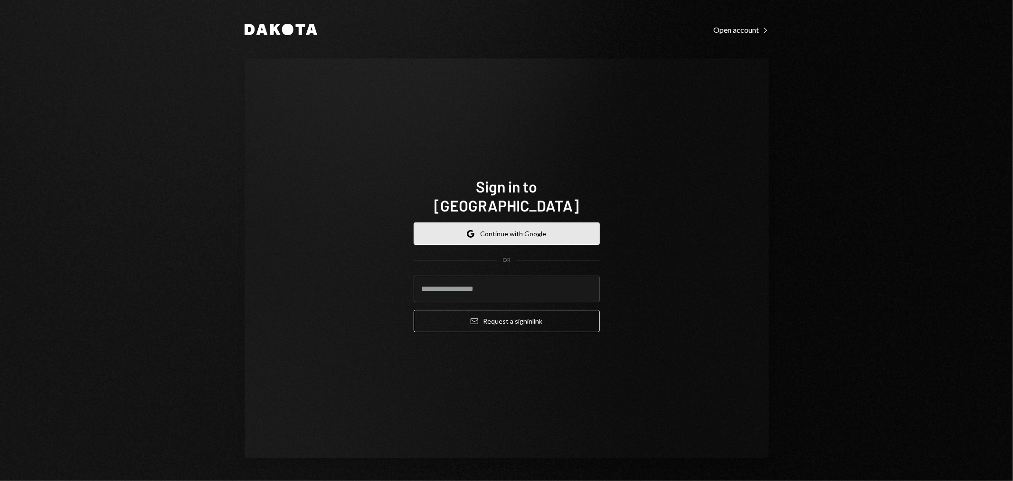
click at [505, 227] on button "Google Continue with Google" at bounding box center [507, 233] width 186 height 22
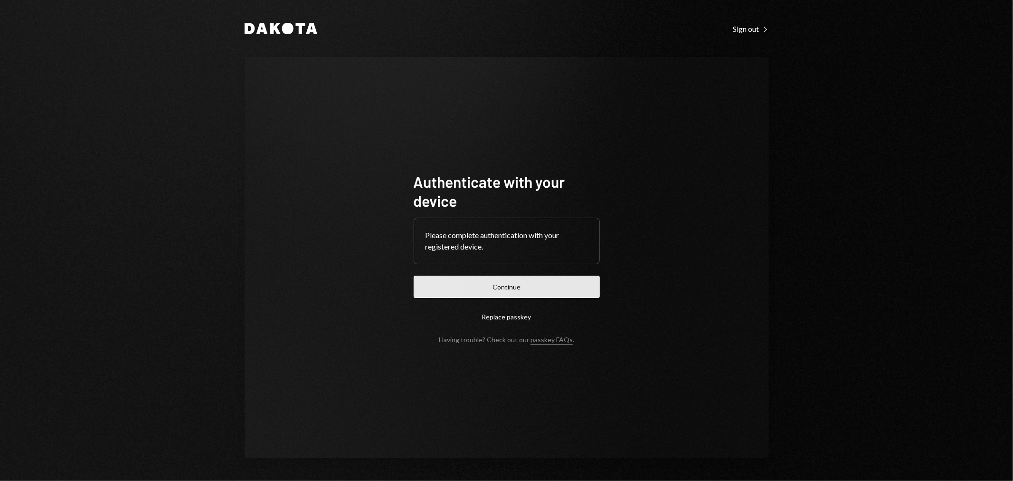
click at [543, 280] on button "Continue" at bounding box center [507, 286] width 186 height 22
click at [519, 283] on button "Continue" at bounding box center [507, 286] width 186 height 22
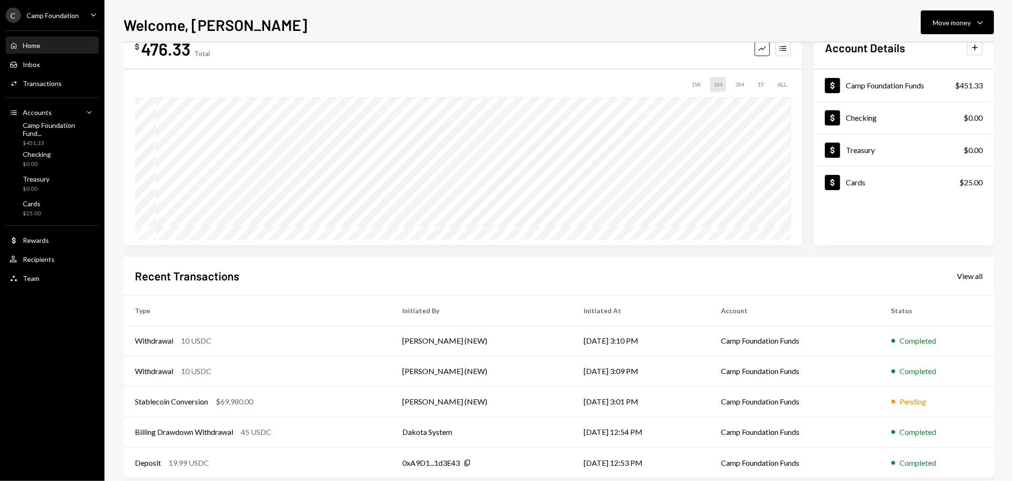
scroll to position [46, 0]
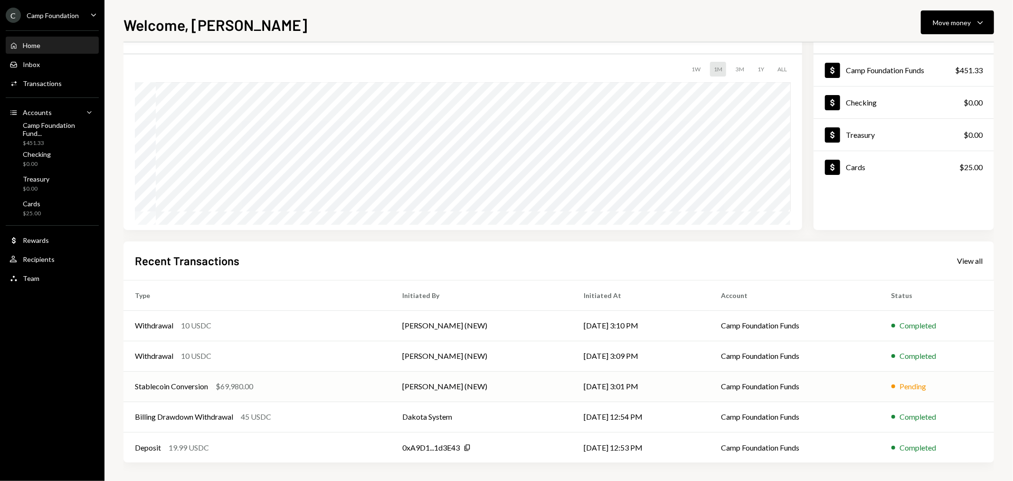
click at [209, 382] on div "Stablecoin Conversion $69,980.00" at bounding box center [257, 385] width 245 height 11
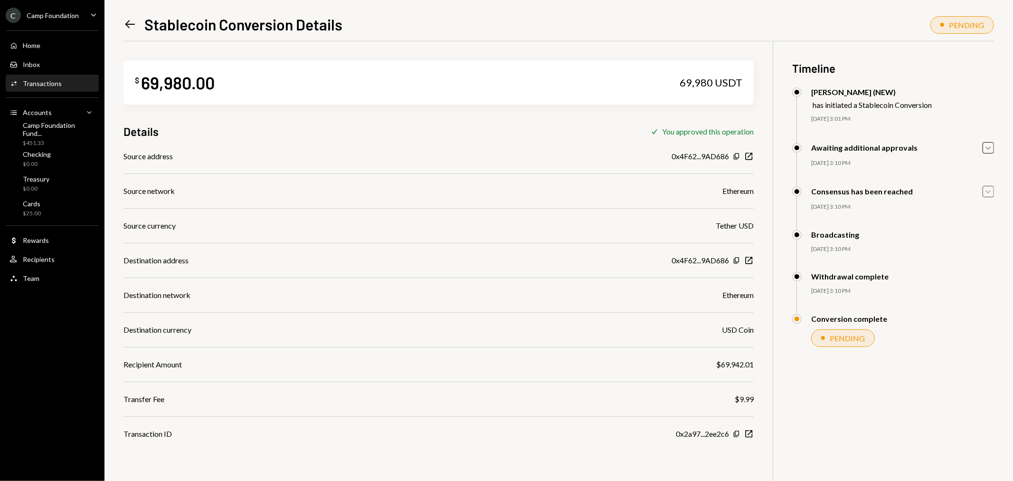
click at [989, 193] on icon "Caret Down" at bounding box center [988, 191] width 10 height 10
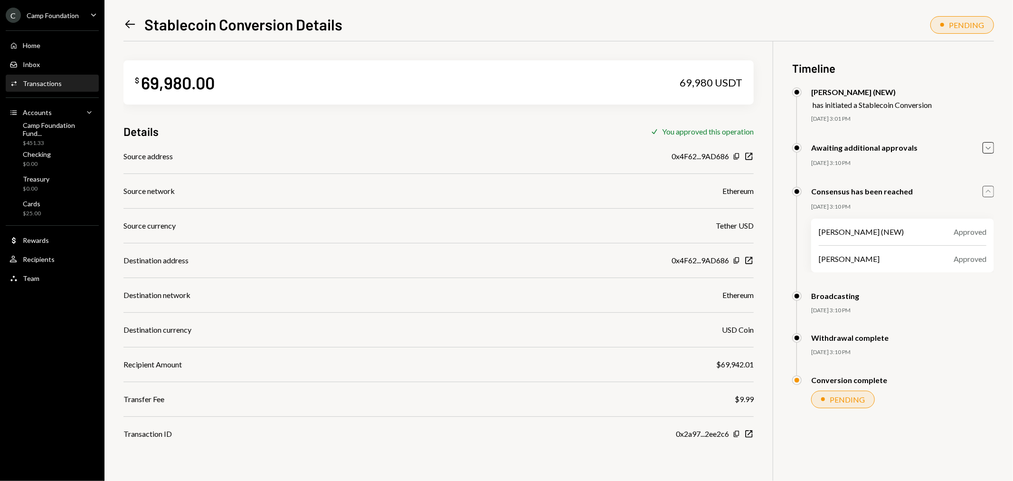
click at [989, 192] on icon "Caret Up" at bounding box center [988, 191] width 10 height 10
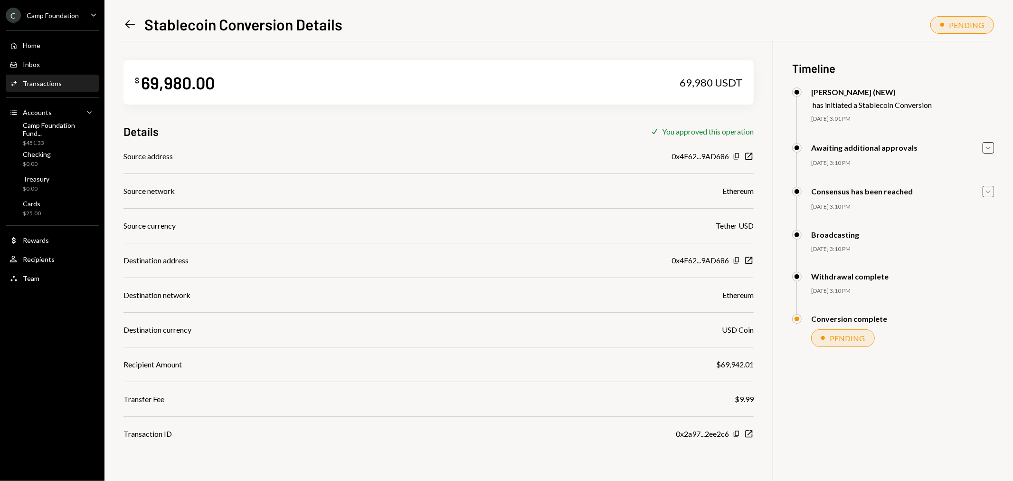
click at [844, 336] on div "PENDING" at bounding box center [847, 337] width 35 height 9
click at [132, 25] on icon "Left Arrow" at bounding box center [129, 24] width 13 height 13
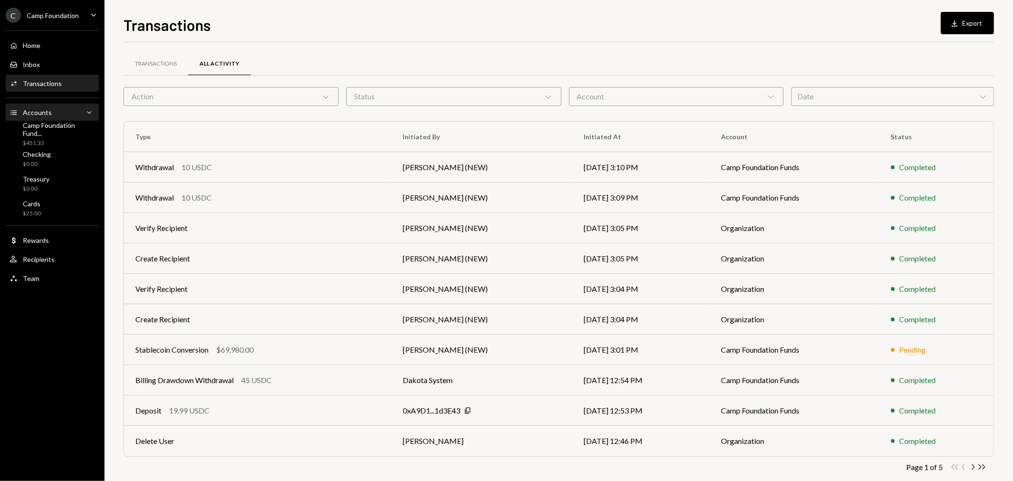
click at [36, 111] on div "Accounts" at bounding box center [37, 112] width 29 height 8
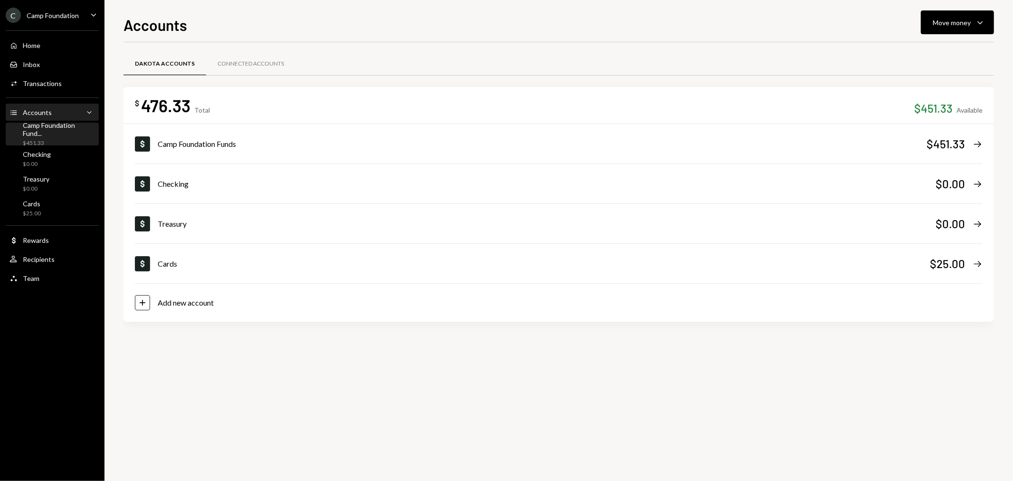
click at [44, 130] on div "Camp Foundation Fund..." at bounding box center [59, 129] width 72 height 16
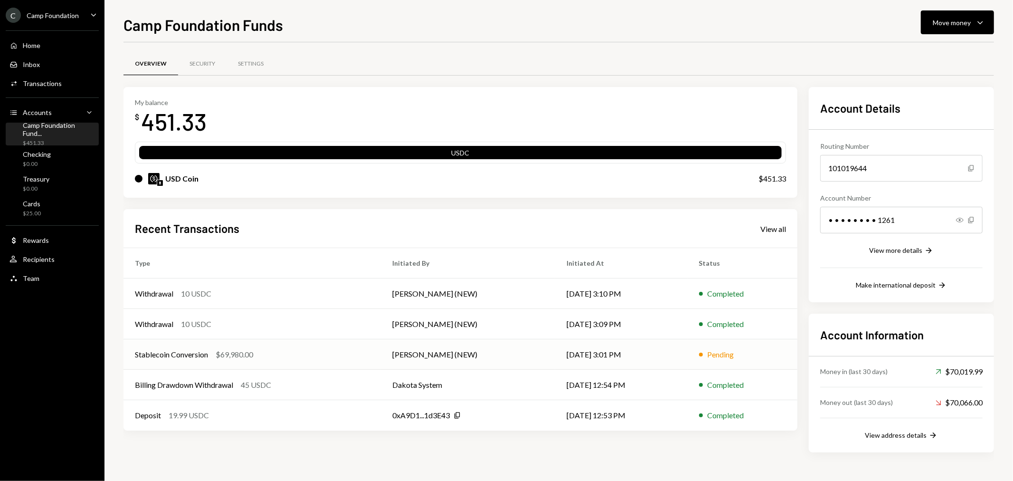
click at [190, 353] on div "Stablecoin Conversion" at bounding box center [171, 354] width 73 height 11
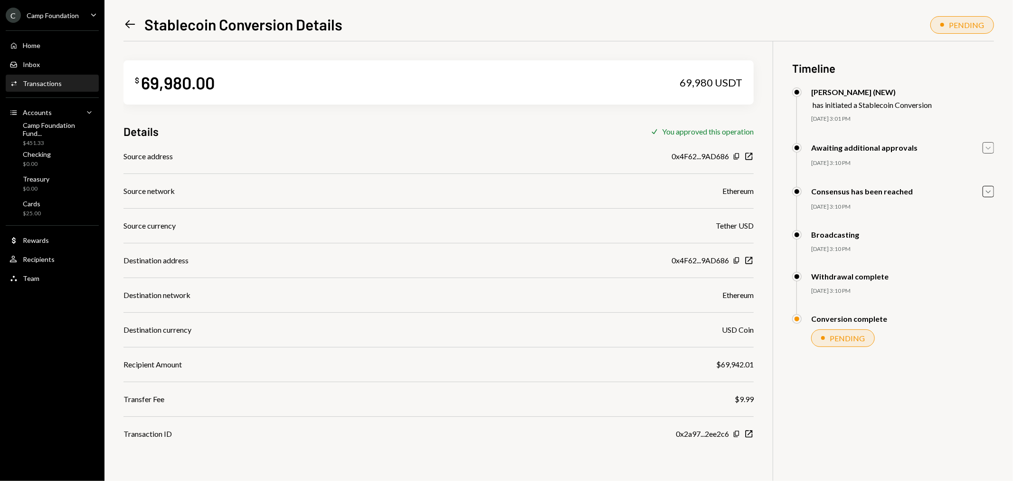
click at [987, 145] on icon "Caret Down" at bounding box center [988, 147] width 10 height 10
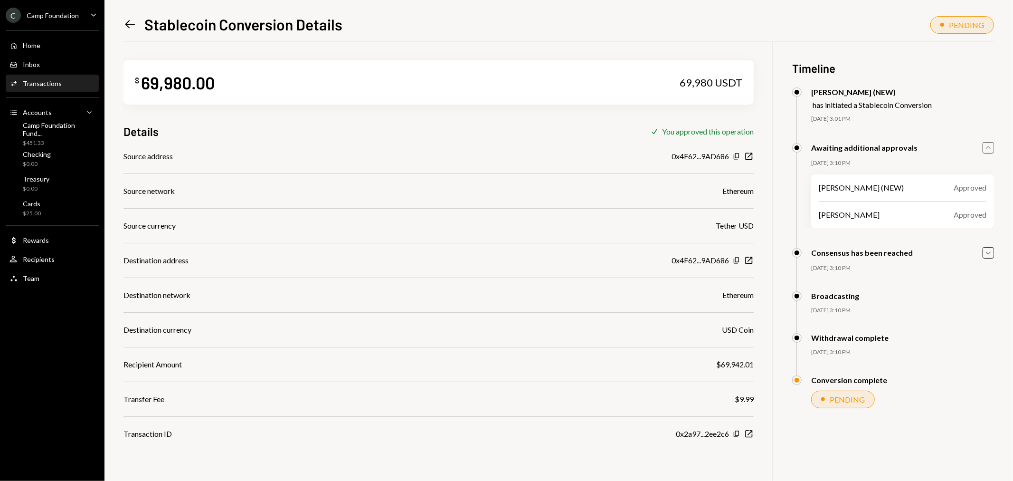
click at [991, 147] on icon "Caret Up" at bounding box center [988, 147] width 10 height 10
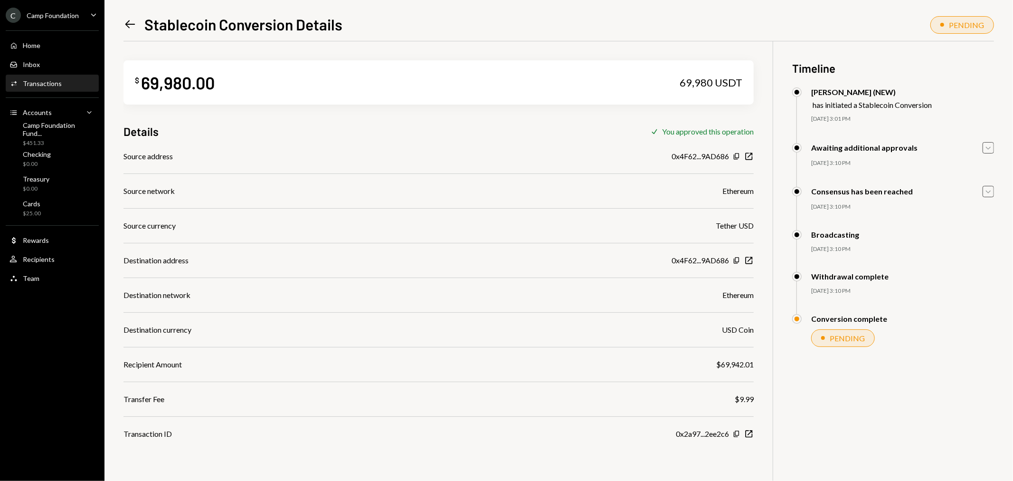
click at [987, 191] on icon "button" at bounding box center [988, 191] width 5 height 3
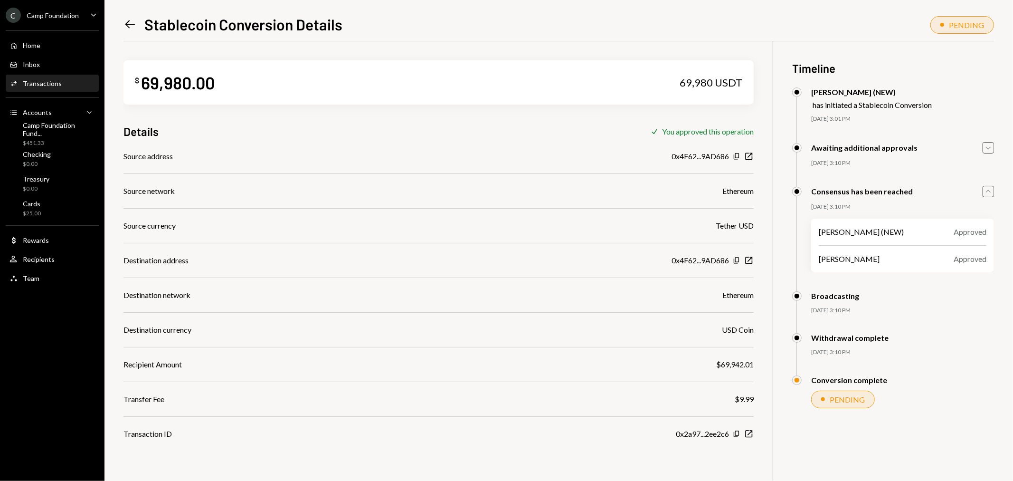
click at [987, 191] on icon "Caret Up" at bounding box center [988, 191] width 10 height 10
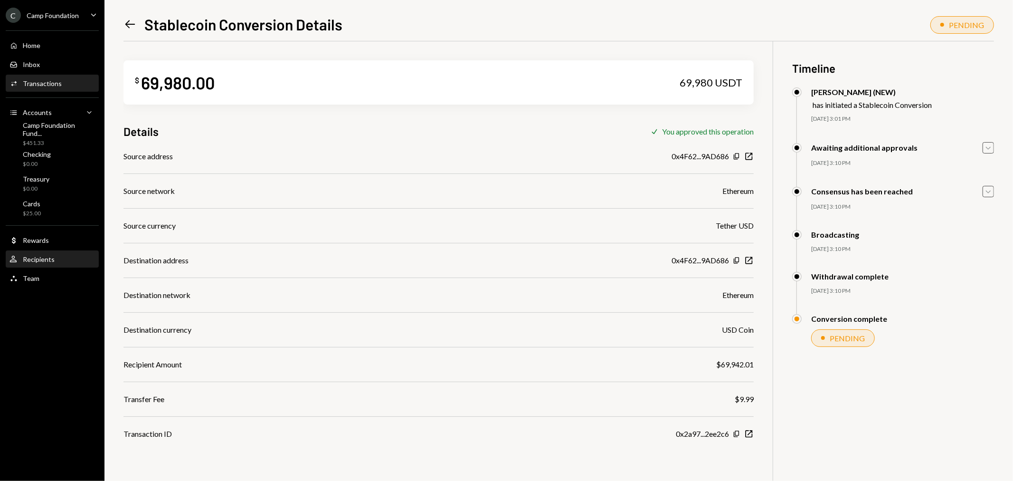
click at [46, 258] on div "Recipients" at bounding box center [39, 259] width 32 height 8
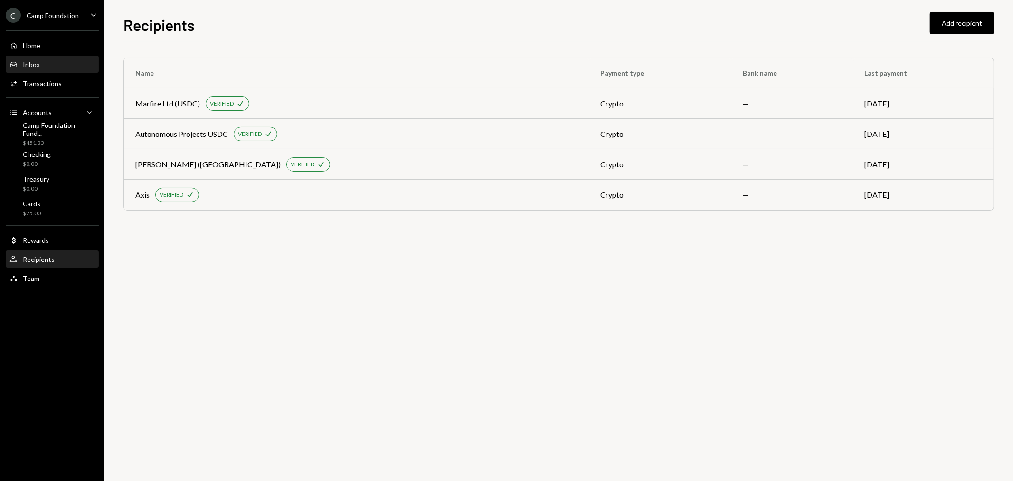
click at [45, 64] on div "Inbox Inbox" at bounding box center [51, 64] width 85 height 9
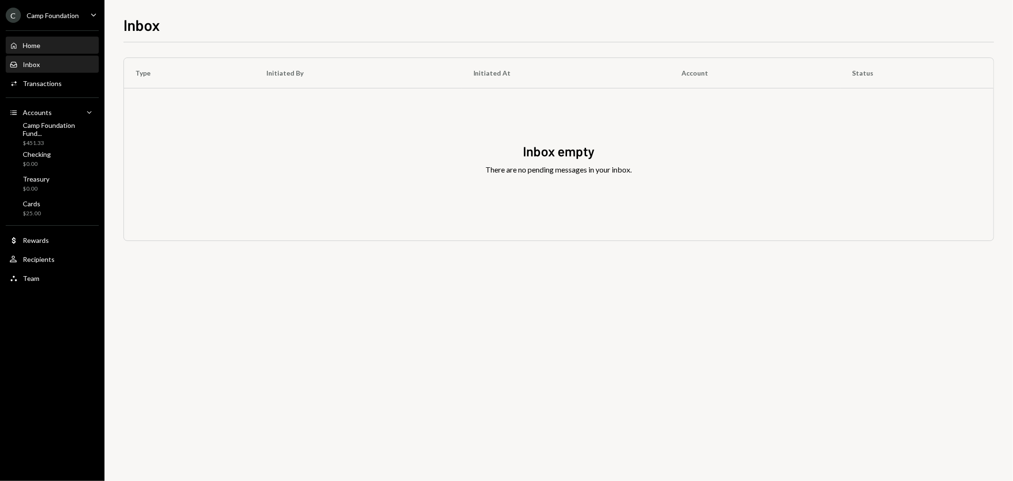
click at [48, 47] on div "Home Home" at bounding box center [51, 45] width 85 height 9
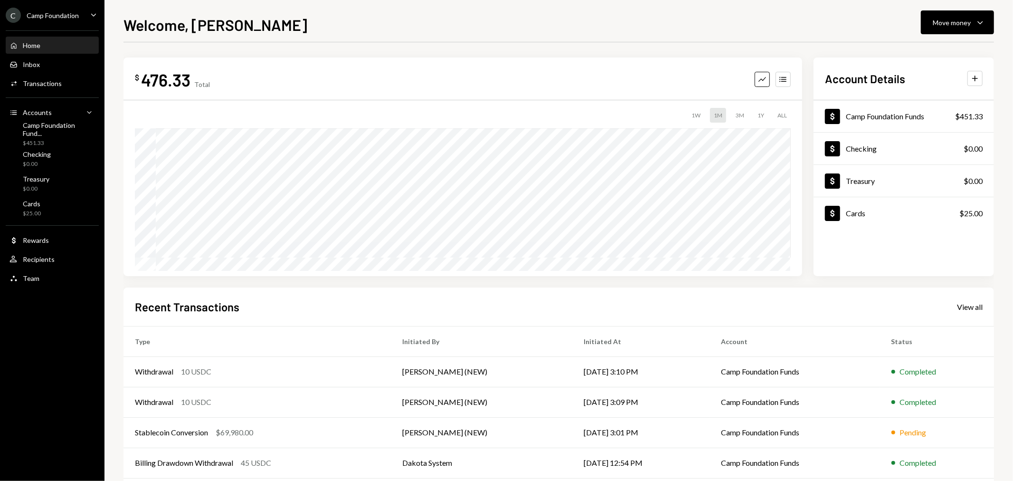
click at [72, 14] on div "Camp Foundation" at bounding box center [53, 15] width 52 height 8
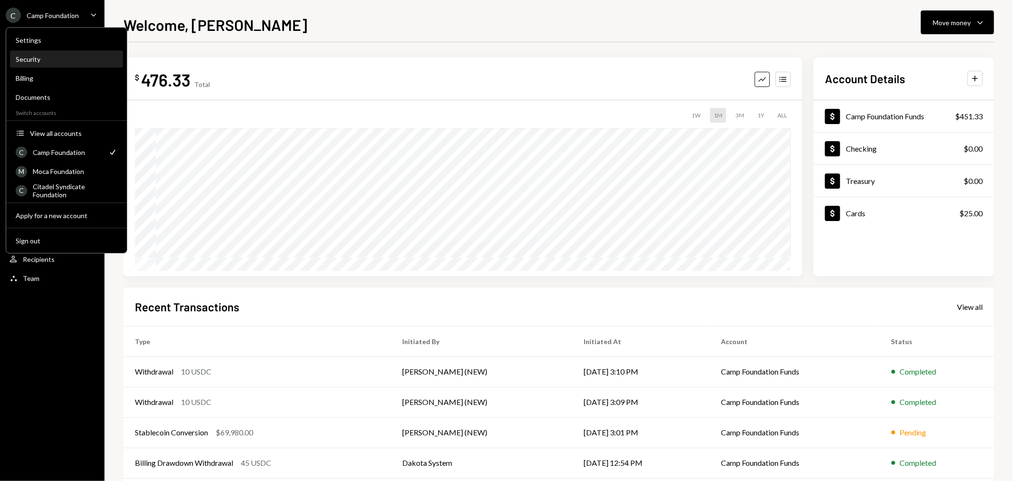
click at [62, 63] on div "Security" at bounding box center [67, 59] width 102 height 8
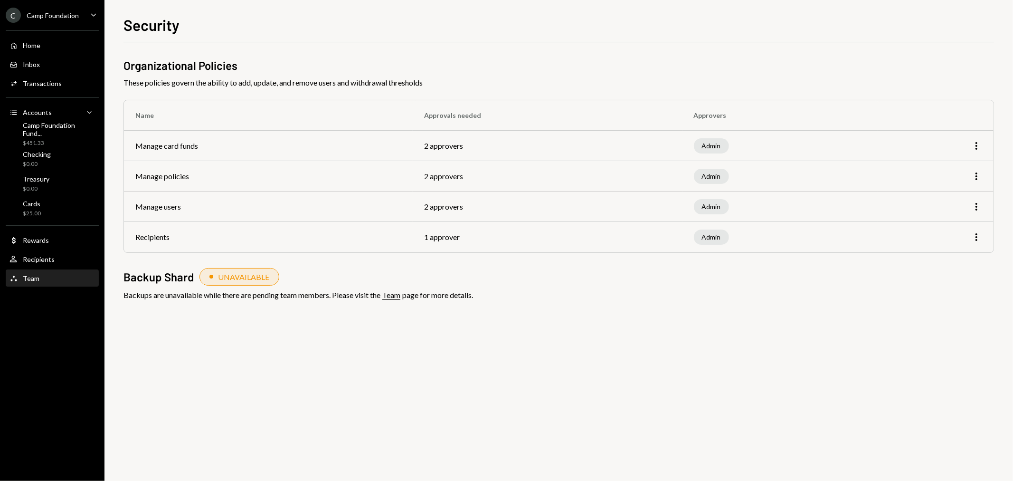
click at [57, 279] on div "Team Team" at bounding box center [51, 278] width 85 height 9
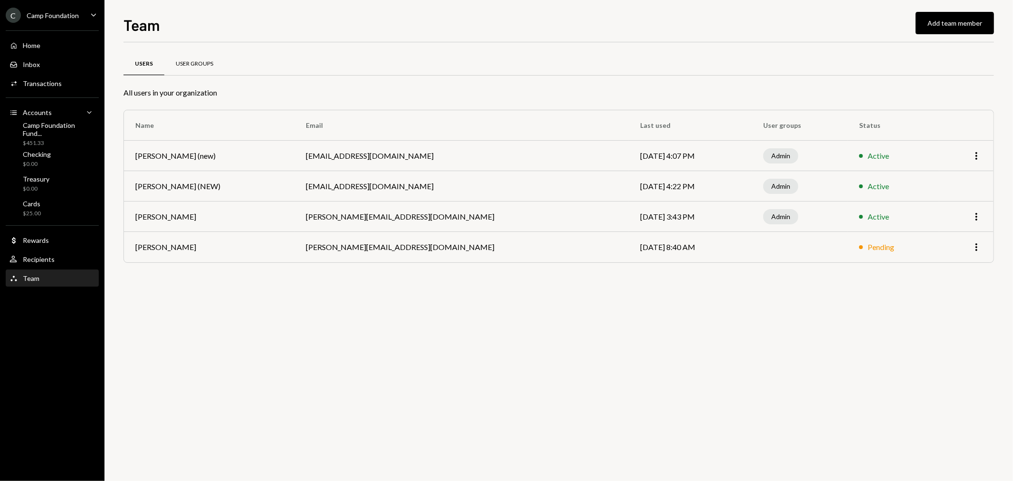
click at [189, 62] on div "User Groups" at bounding box center [195, 64] width 38 height 8
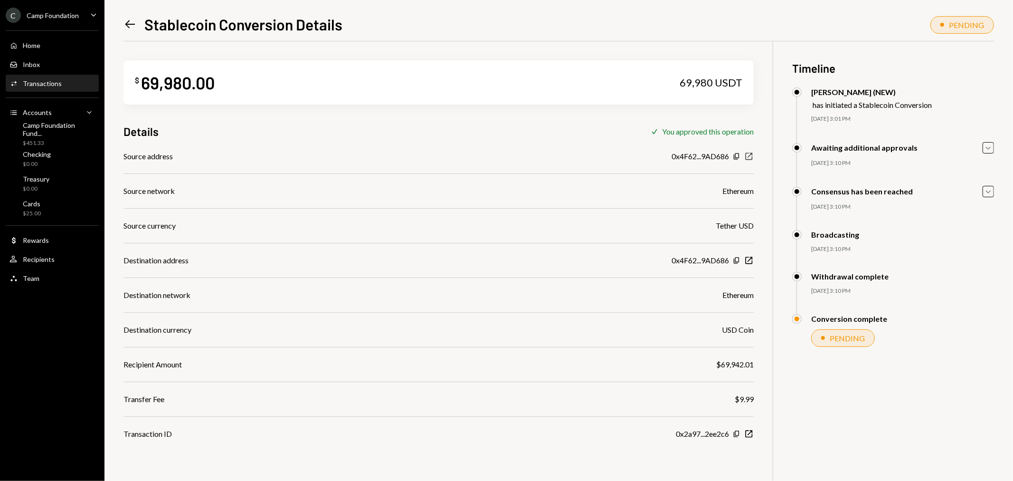
click at [750, 154] on icon "New Window" at bounding box center [748, 155] width 9 height 9
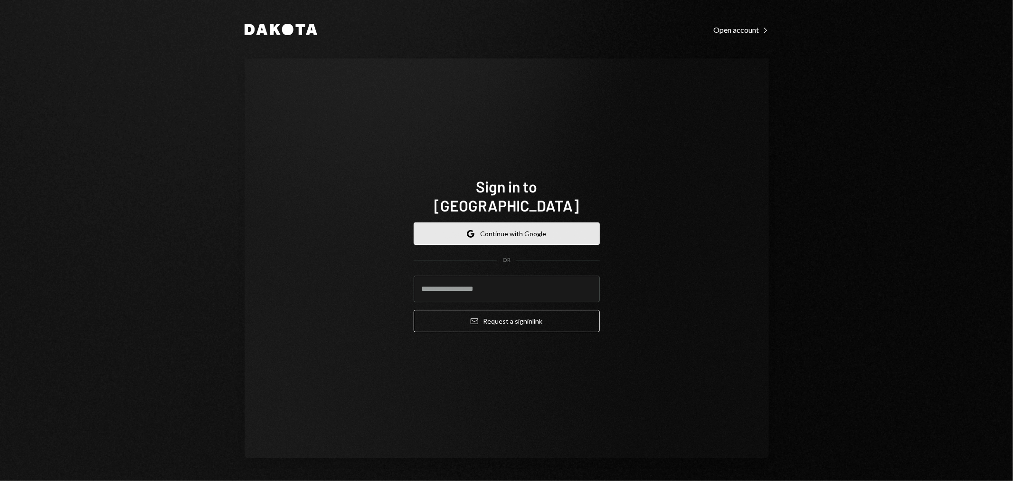
click at [506, 225] on button "Google Continue with Google" at bounding box center [507, 233] width 186 height 22
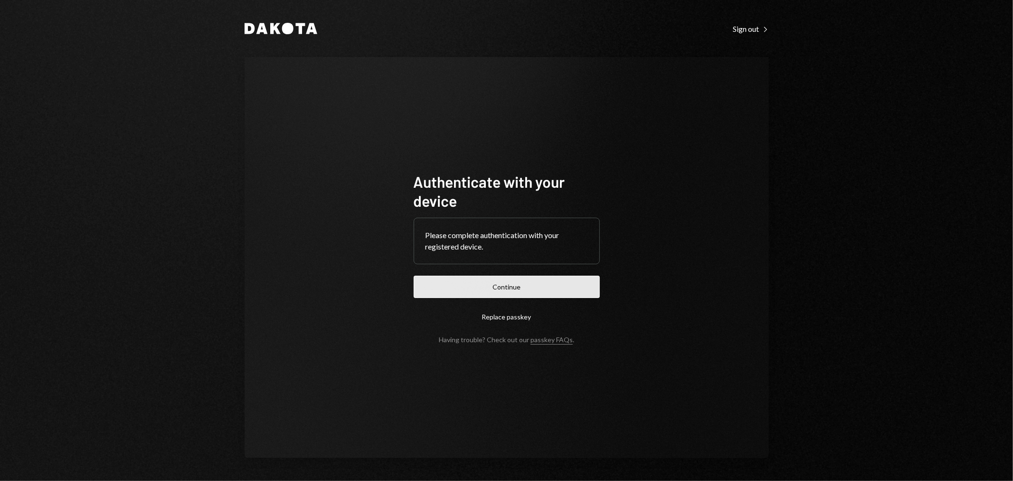
click at [514, 289] on button "Continue" at bounding box center [507, 286] width 186 height 22
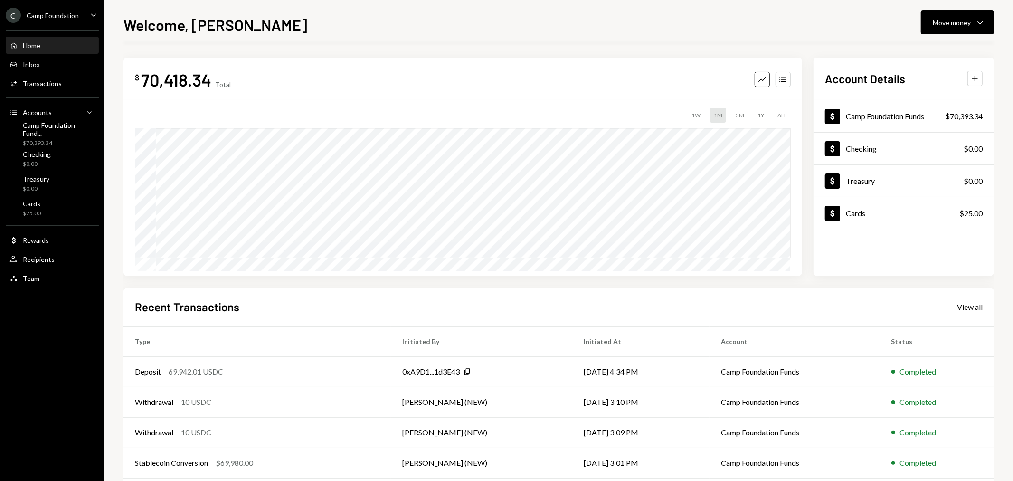
scroll to position [46, 0]
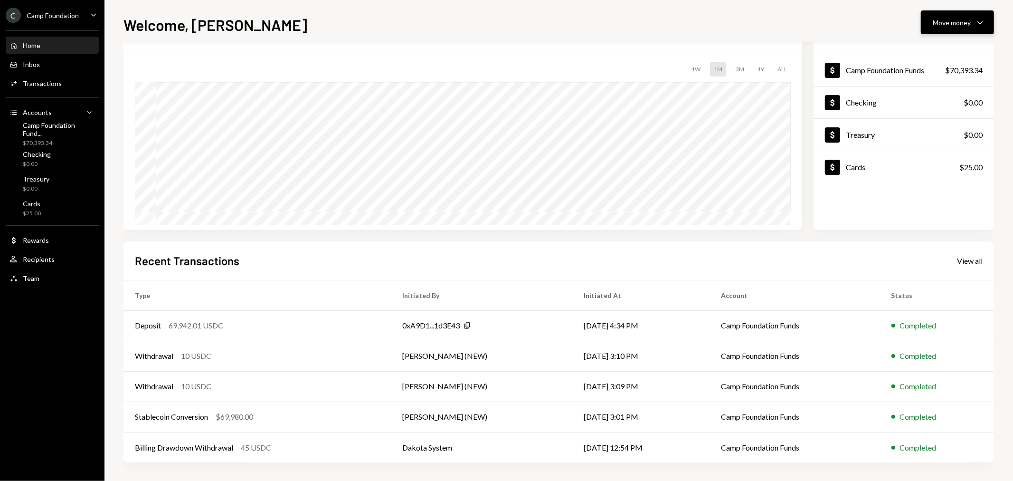
click at [982, 20] on icon "Caret Down" at bounding box center [980, 22] width 11 height 11
click at [917, 52] on div "Send" at bounding box center [950, 51] width 69 height 10
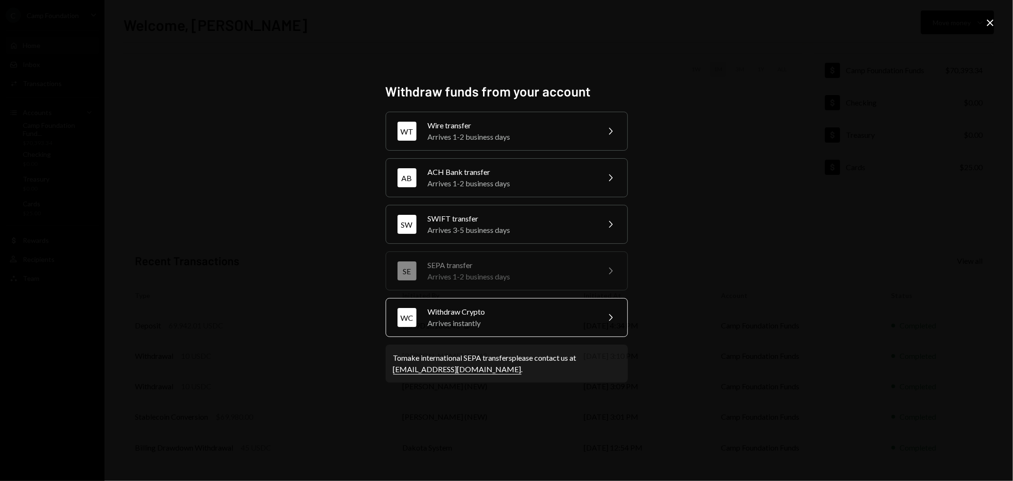
click at [480, 321] on div "Arrives instantly" at bounding box center [510, 322] width 165 height 11
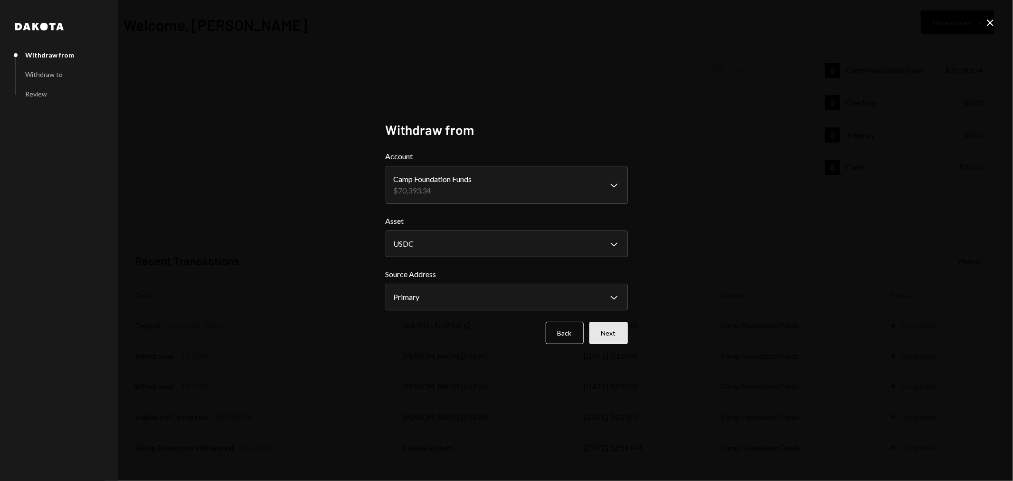
click at [619, 332] on button "Next" at bounding box center [608, 333] width 38 height 22
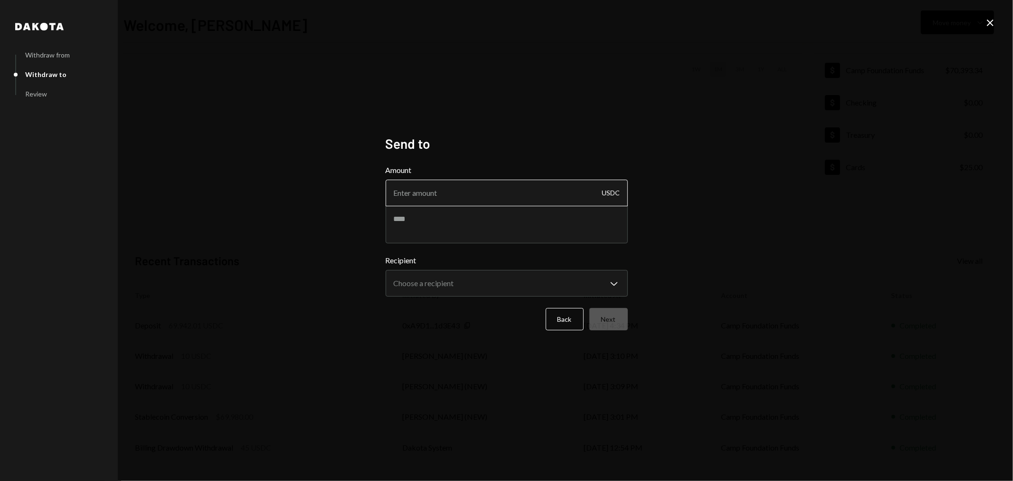
click at [488, 191] on input "Amount" at bounding box center [507, 193] width 242 height 27
type input "7499"
click at [471, 225] on textarea at bounding box center [507, 224] width 242 height 38
type textarea "**********"
click at [521, 273] on body "C Camp Foundation Caret Down Home Home Inbox Inbox Activities Transactions Acco…" at bounding box center [506, 240] width 1013 height 481
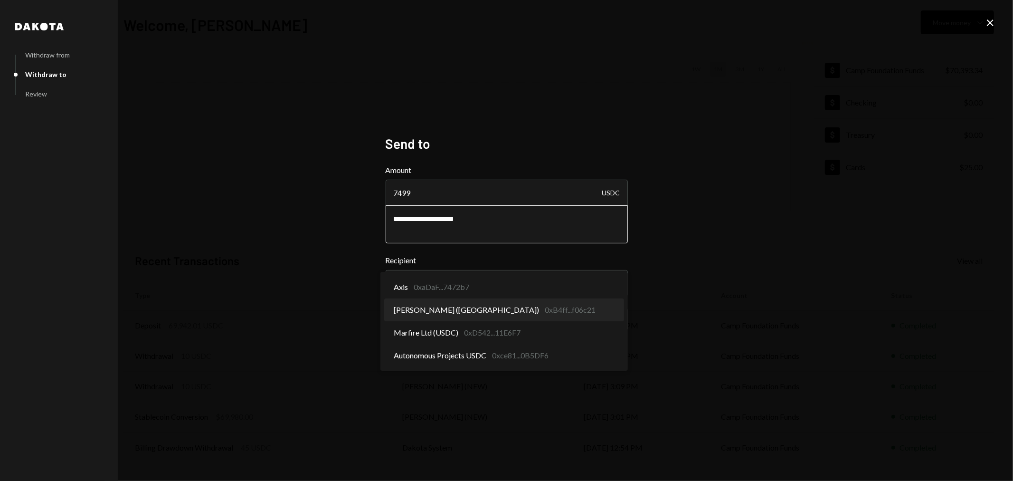
select select "**********"
click at [510, 283] on body "C Camp Foundation Caret Down Home Home Inbox Inbox Activities Transactions Acco…" at bounding box center [506, 240] width 1013 height 481
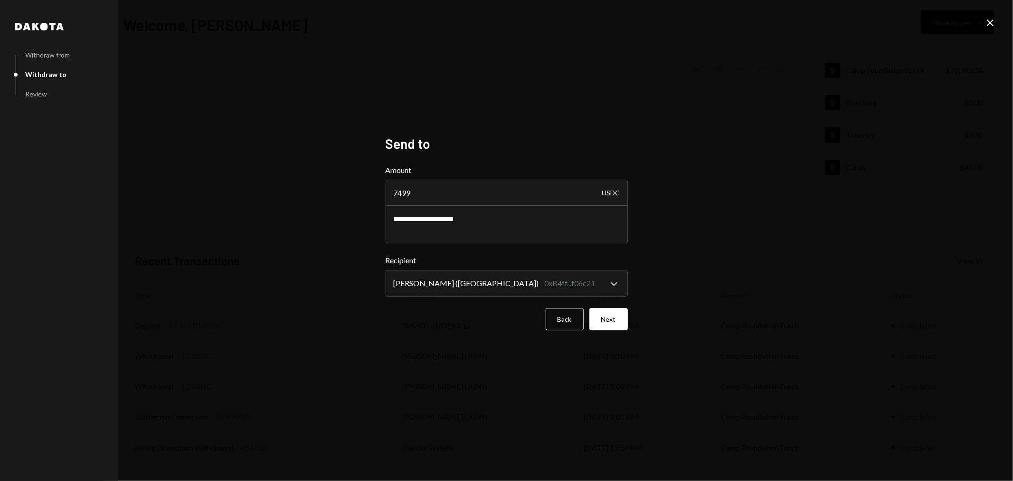
click at [991, 19] on icon "Close" at bounding box center [989, 22] width 11 height 11
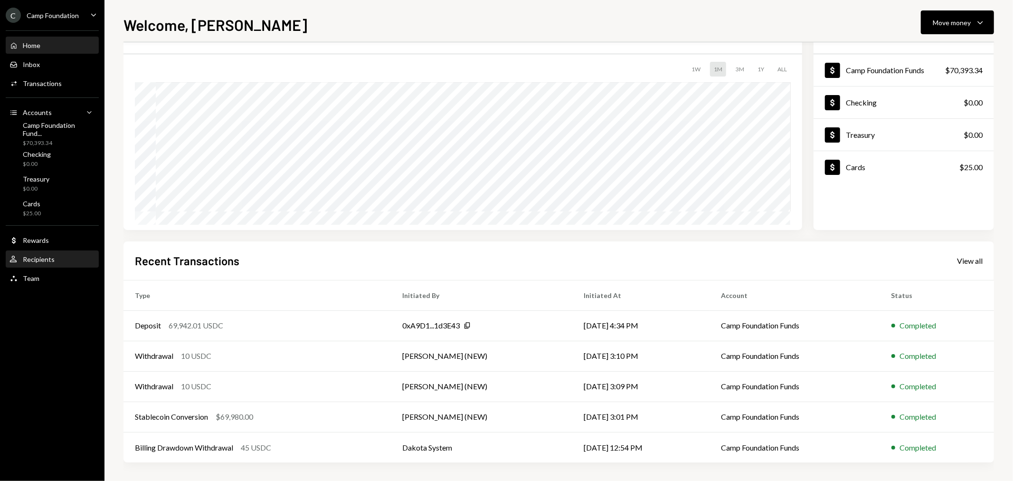
click at [31, 255] on div "User Recipients" at bounding box center [31, 259] width 45 height 9
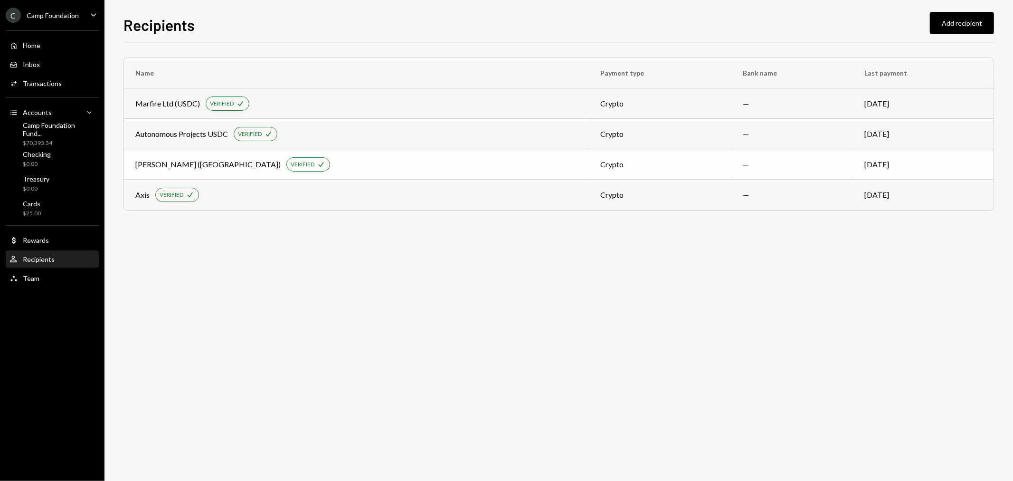
click at [808, 165] on td "—" at bounding box center [792, 164] width 122 height 30
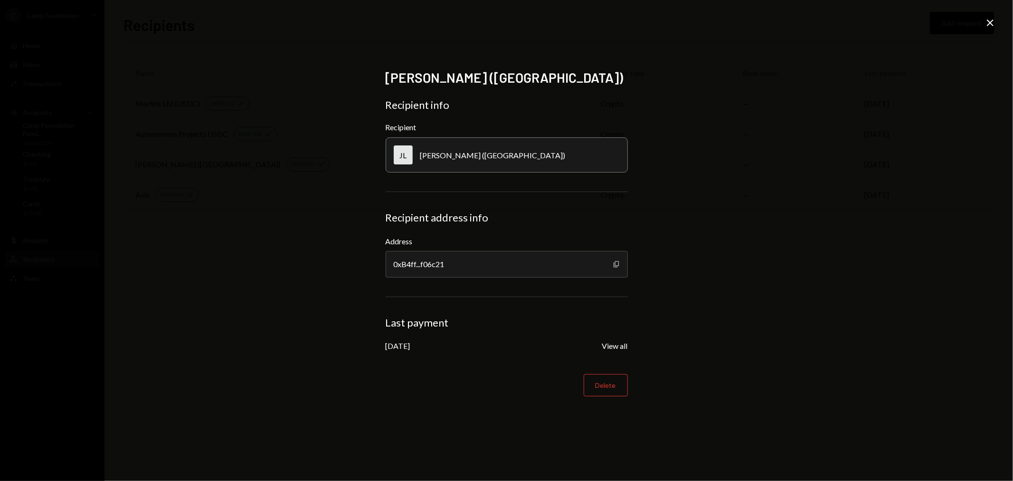
click at [619, 264] on icon "Copy" at bounding box center [617, 264] width 8 height 8
click at [991, 18] on icon "Close" at bounding box center [989, 22] width 11 height 11
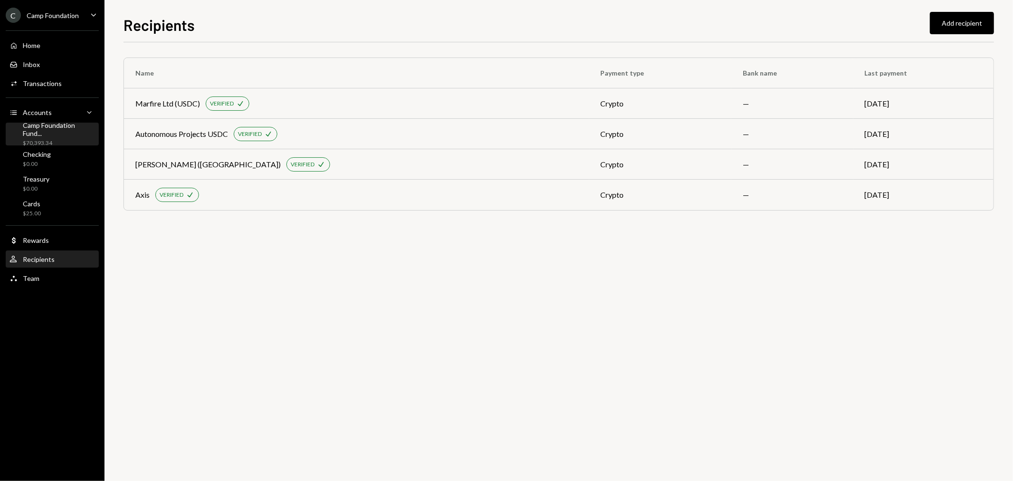
click at [47, 130] on div "Camp Foundation Fund..." at bounding box center [59, 129] width 72 height 16
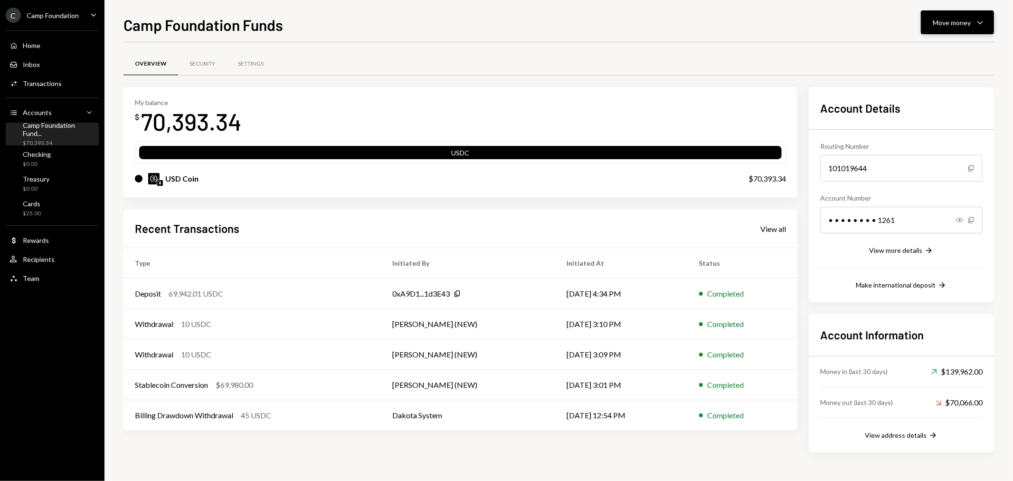
click at [956, 26] on div "Move money" at bounding box center [952, 23] width 38 height 10
click at [938, 54] on div "Send" at bounding box center [950, 51] width 69 height 10
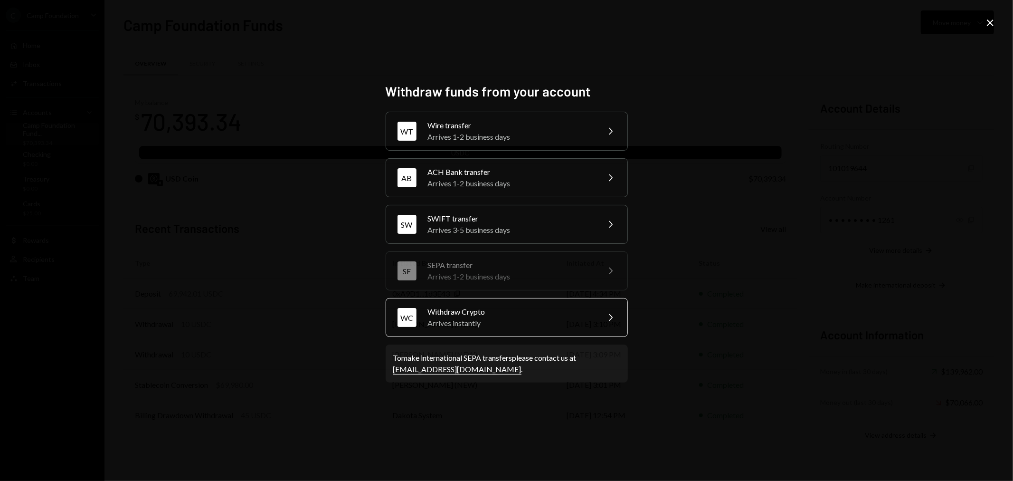
click at [502, 321] on div "Arrives instantly" at bounding box center [510, 322] width 165 height 11
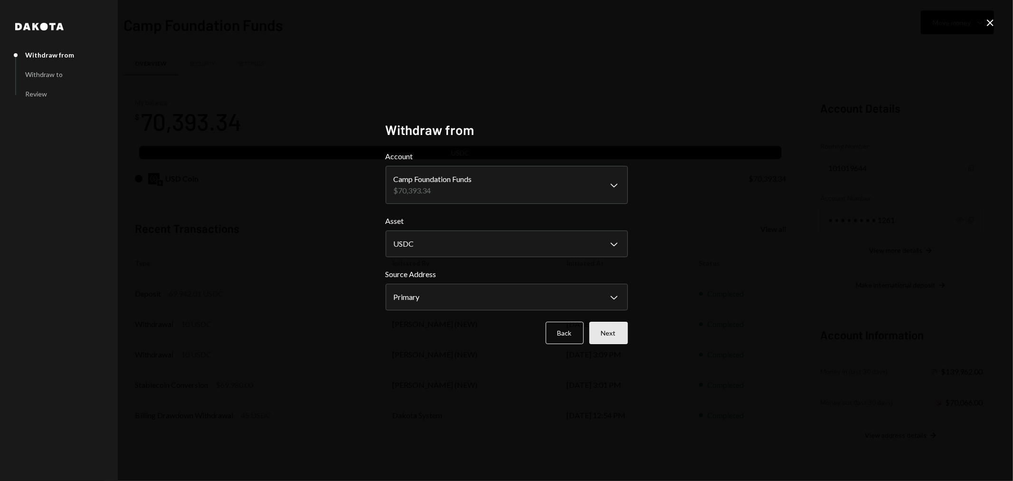
click at [613, 332] on button "Next" at bounding box center [608, 333] width 38 height 22
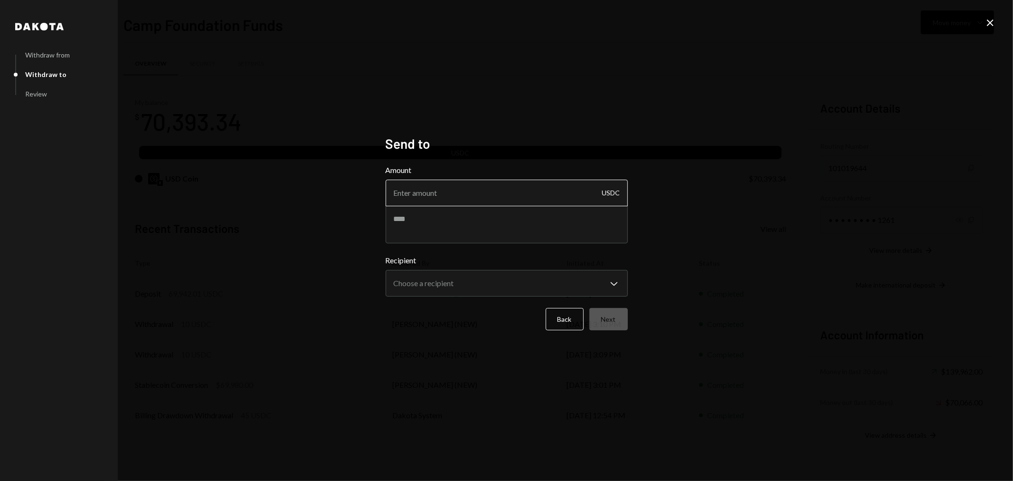
click at [457, 187] on input "Amount" at bounding box center [507, 193] width 242 height 27
type input "1"
click at [468, 189] on input "Amount" at bounding box center [507, 193] width 242 height 27
type input "7499"
click at [454, 237] on textarea at bounding box center [507, 224] width 242 height 38
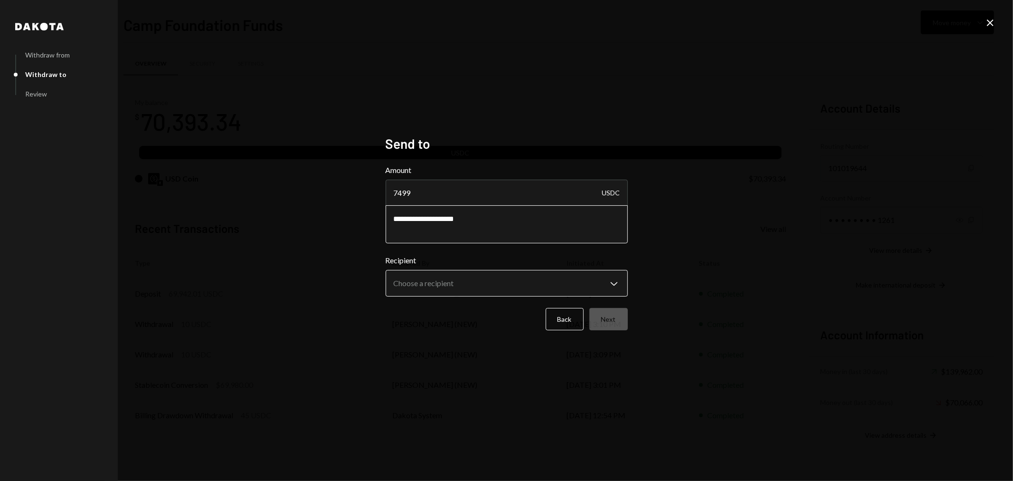
type textarea "**********"
click at [477, 286] on body "C Camp Foundation Caret Down Home Home Inbox Inbox Activities Transactions Acco…" at bounding box center [506, 240] width 1013 height 481
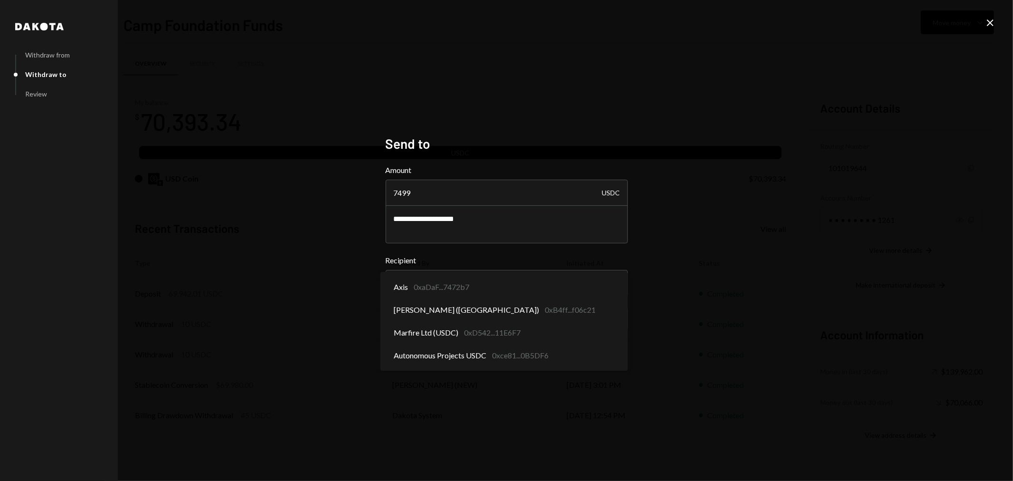
click at [435, 255] on label "Recipient" at bounding box center [507, 260] width 242 height 11
click at [473, 285] on body "C Camp Foundation Caret Down Home Home Inbox Inbox Activities Transactions Acco…" at bounding box center [506, 240] width 1013 height 481
select select "**********"
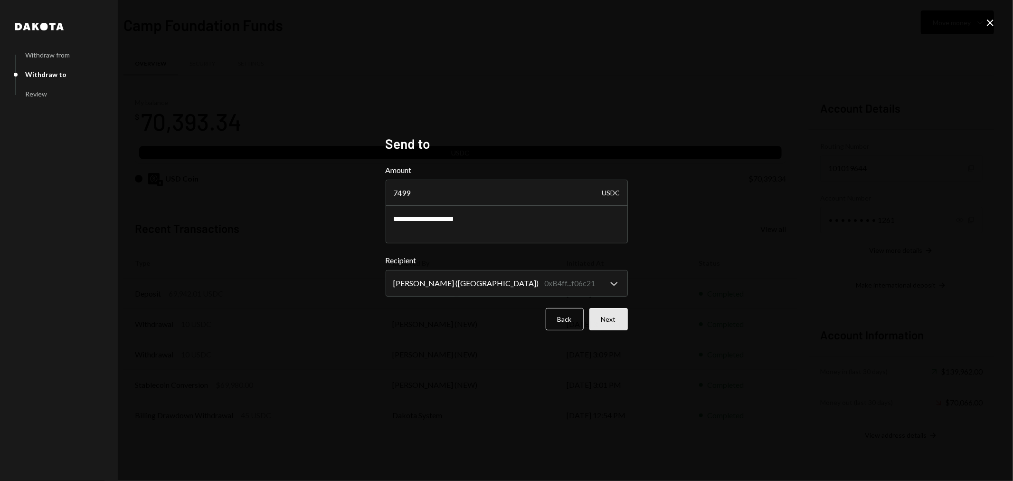
click at [615, 318] on button "Next" at bounding box center [608, 319] width 38 height 22
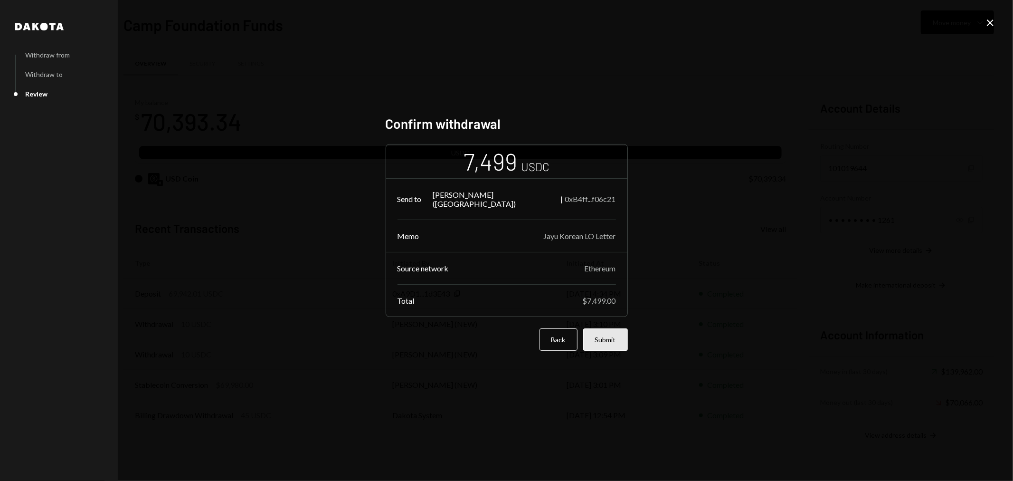
click at [606, 331] on button "Submit" at bounding box center [605, 339] width 45 height 22
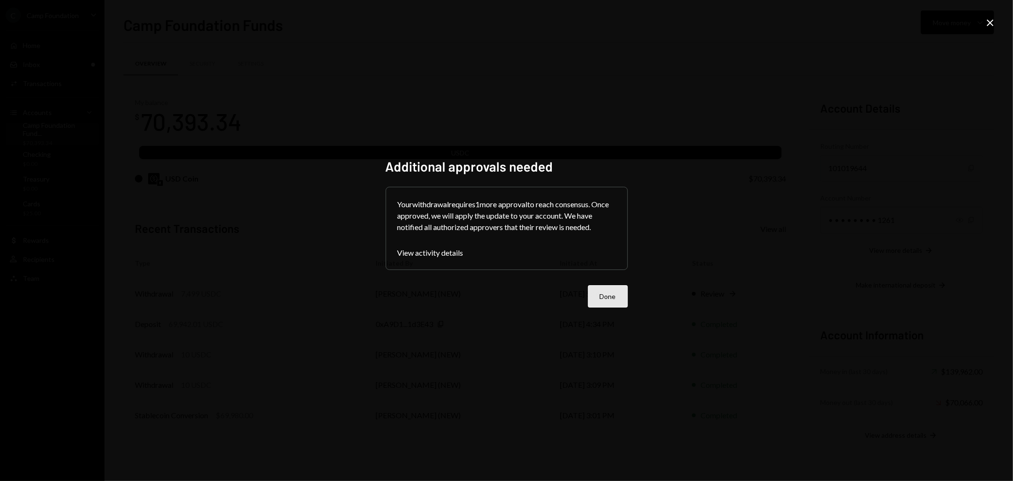
click at [613, 301] on button "Done" at bounding box center [608, 296] width 40 height 22
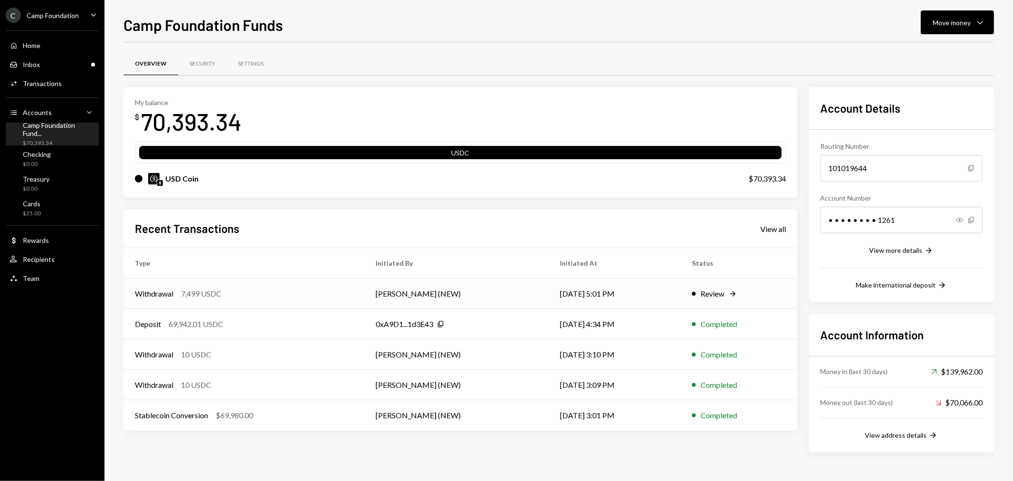
click at [189, 301] on td "Withdrawal 7,499 USDC" at bounding box center [243, 293] width 241 height 30
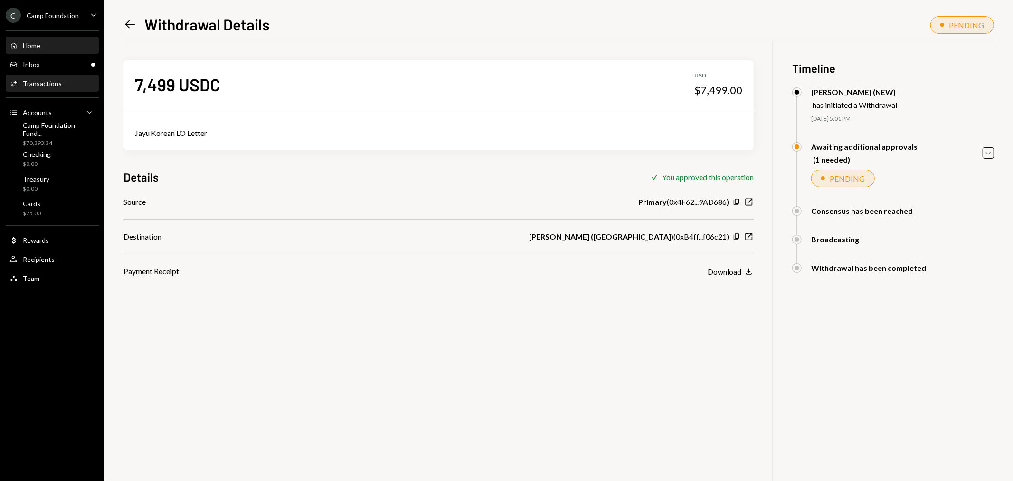
click at [70, 46] on div "Home Home" at bounding box center [51, 45] width 85 height 9
